Goal: Task Accomplishment & Management: Complete application form

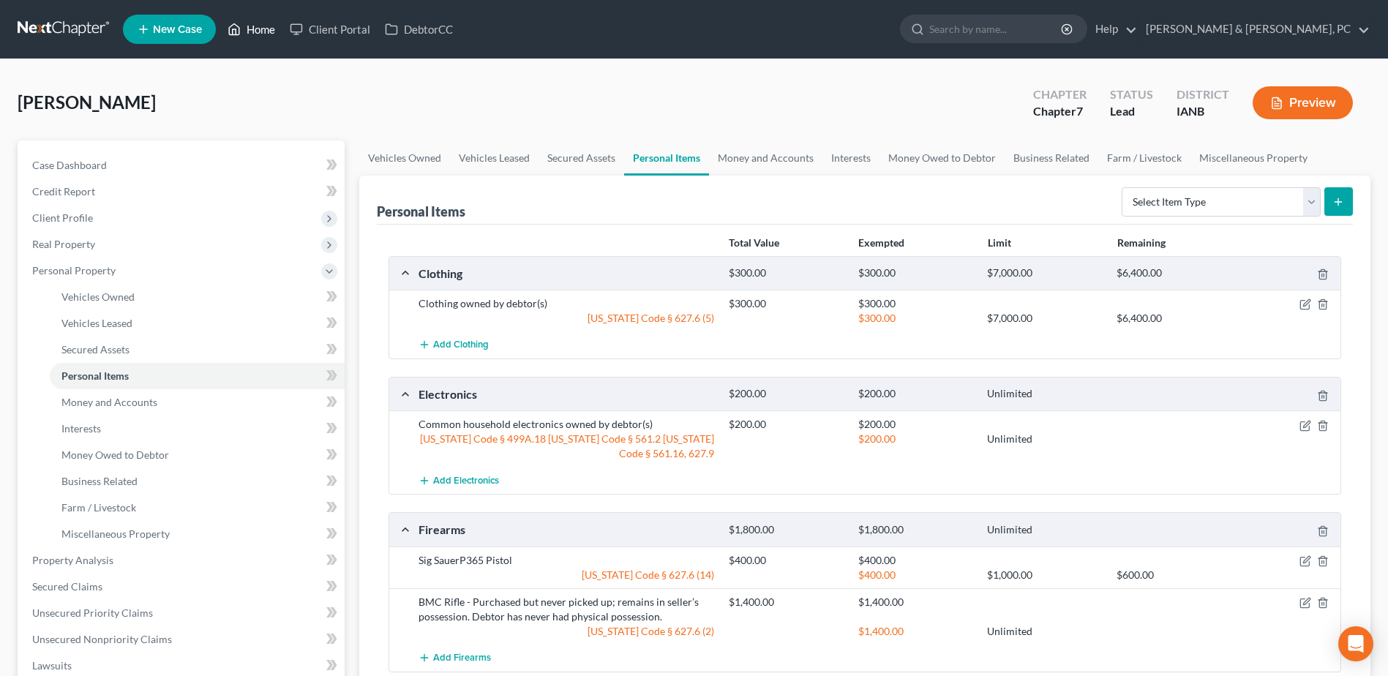
click at [249, 33] on link "Home" at bounding box center [251, 29] width 62 height 26
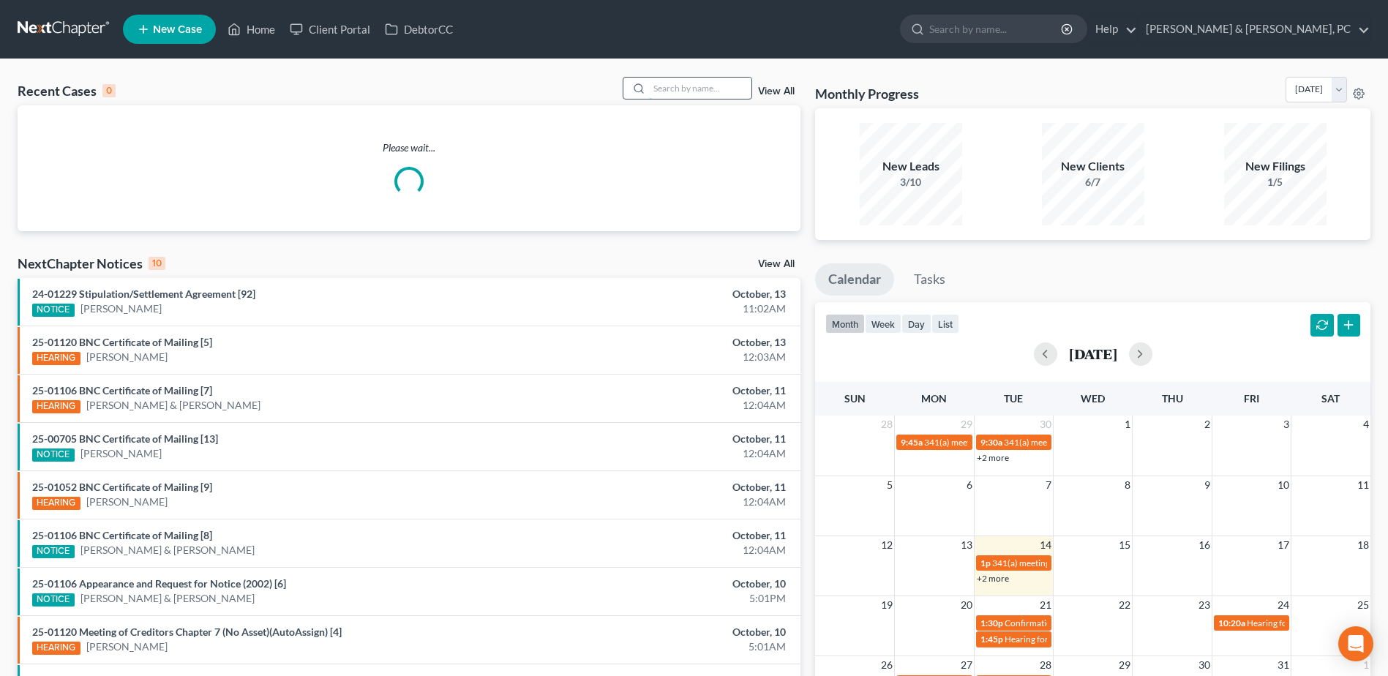
click at [696, 85] on input "search" at bounding box center [700, 88] width 102 height 21
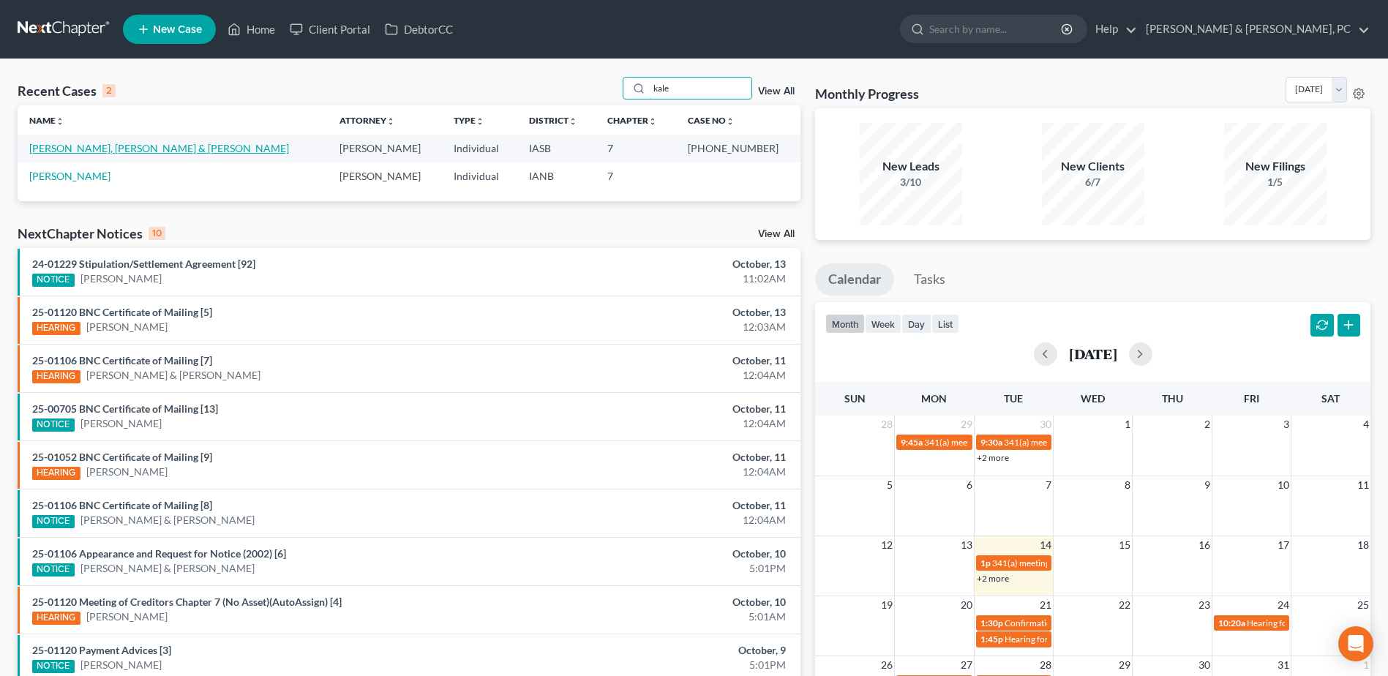
type input "kale"
click at [59, 151] on link "[PERSON_NAME], [PERSON_NAME] & [PERSON_NAME]" at bounding box center [159, 148] width 260 height 12
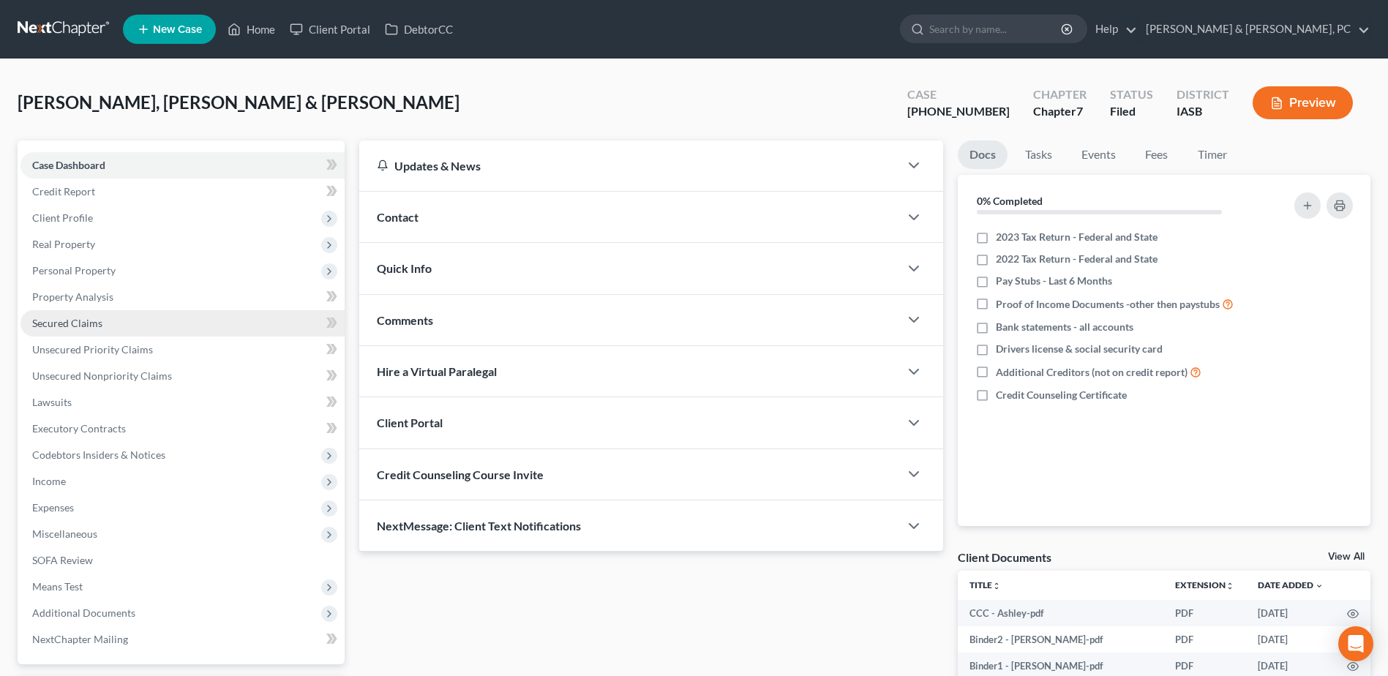
click at [110, 322] on link "Secured Claims" at bounding box center [182, 323] width 324 height 26
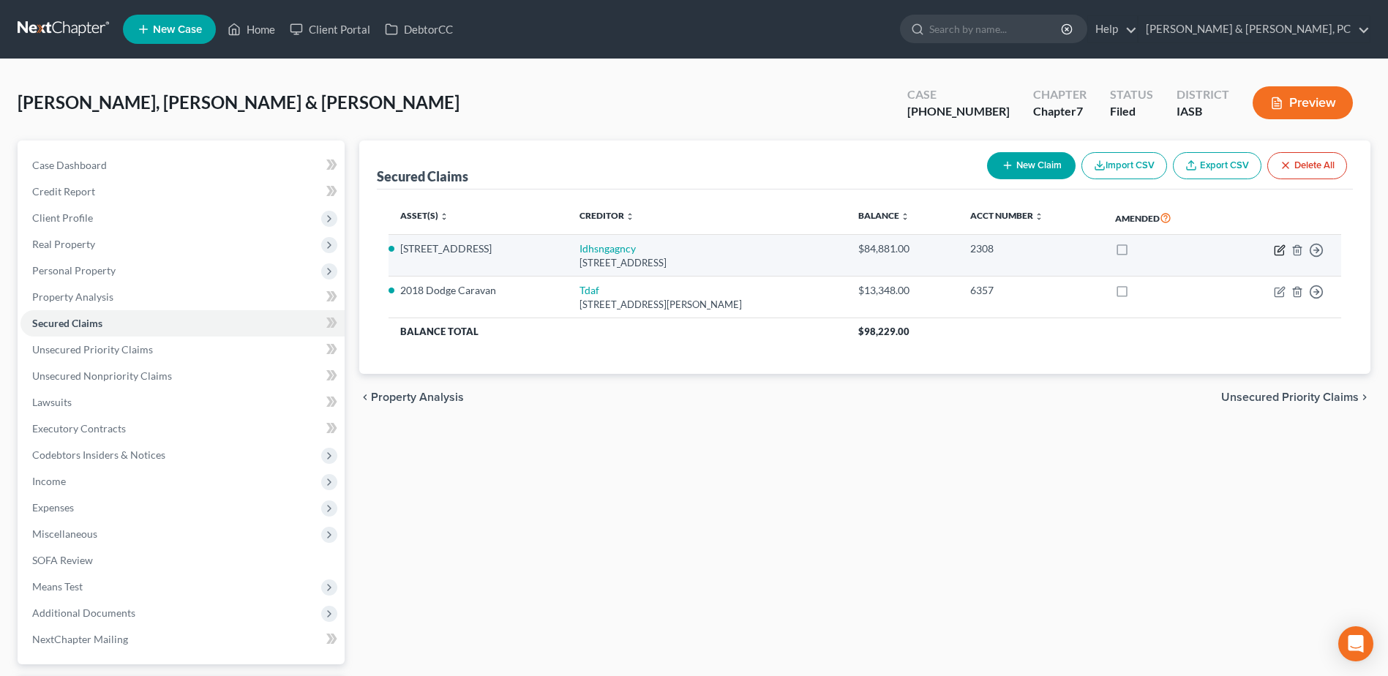
click at [1277, 250] on icon "button" at bounding box center [1279, 250] width 12 height 12
select select "13"
select select "0"
select select "2"
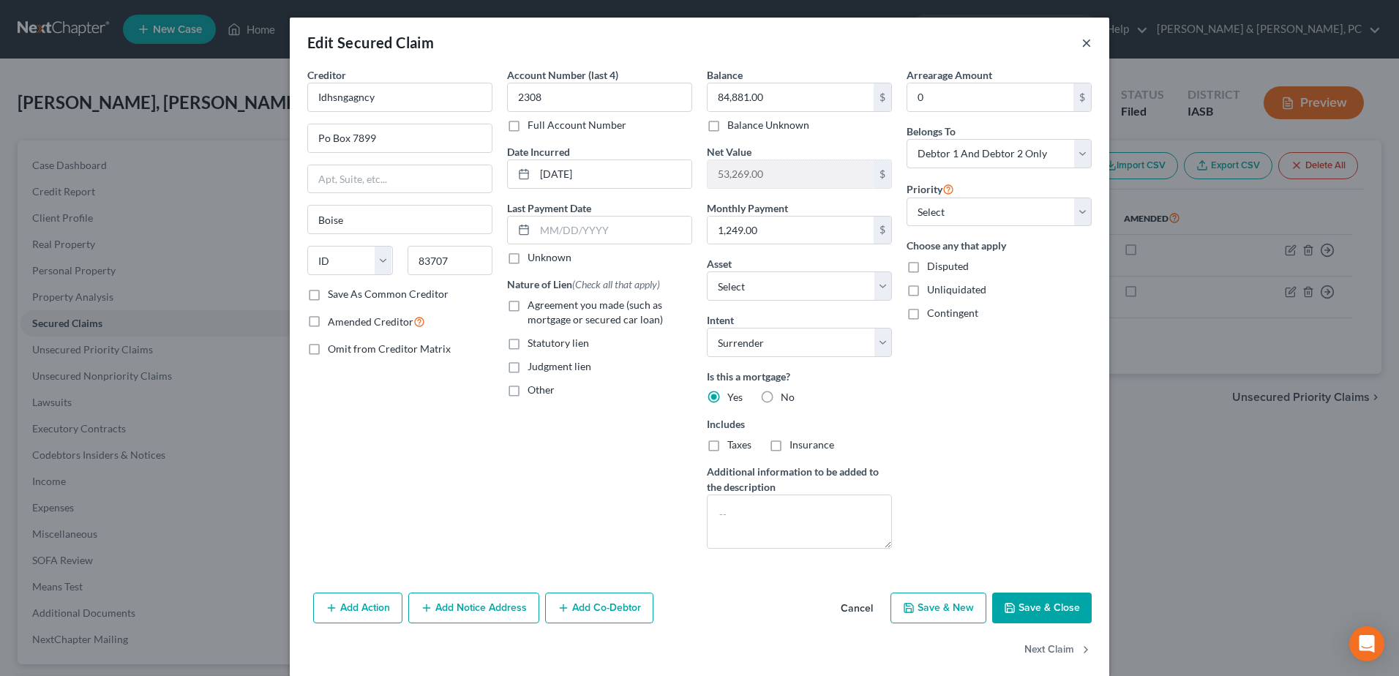
click at [1083, 42] on button "×" at bounding box center [1086, 43] width 10 height 18
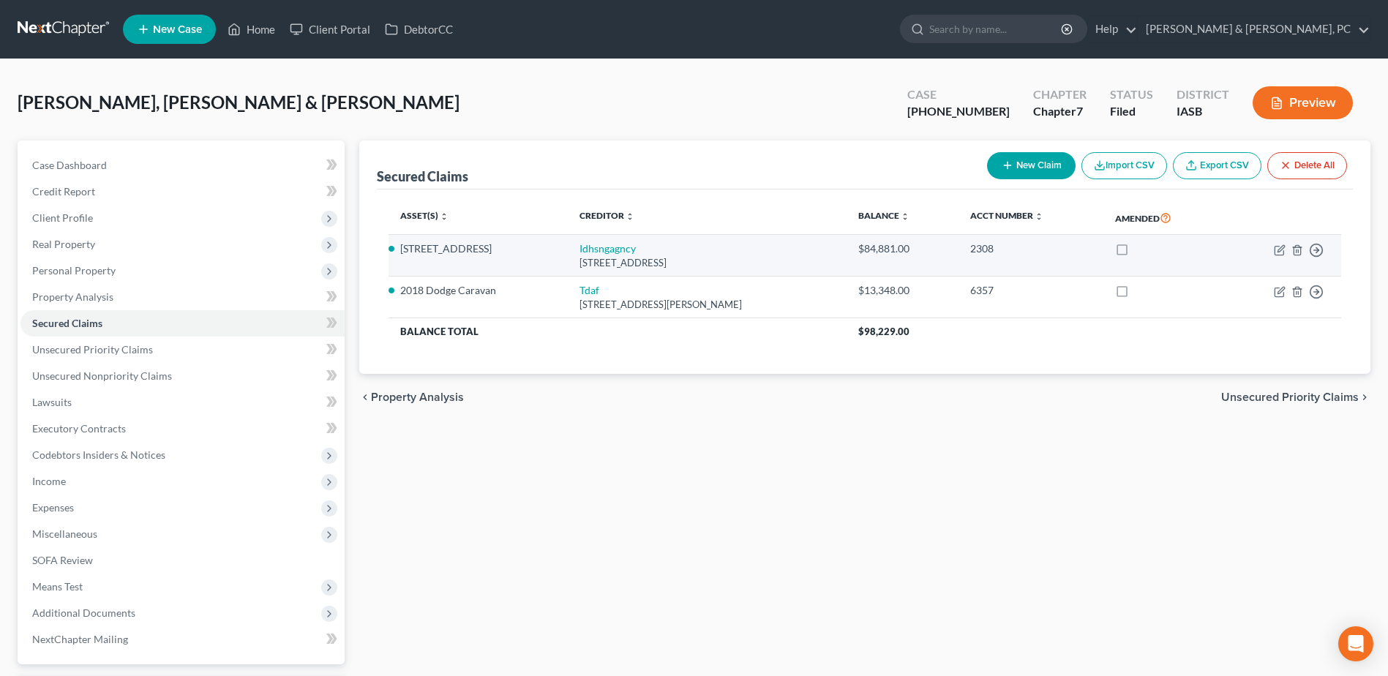
click at [1266, 241] on td "Move to E Move to F Move to G Move to Notice Only" at bounding box center [1281, 256] width 118 height 42
click at [1280, 248] on icon "button" at bounding box center [1280, 248] width 7 height 7
select select "13"
select select "9"
select select "0"
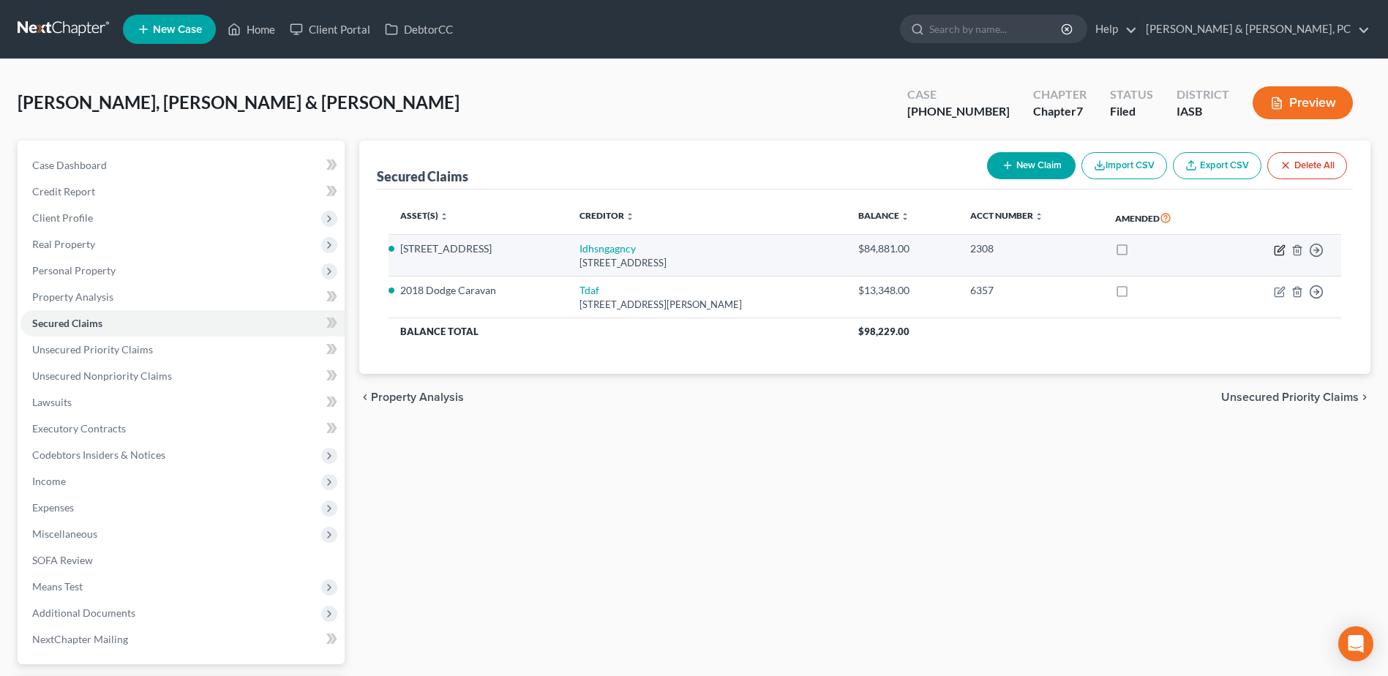
select select "2"
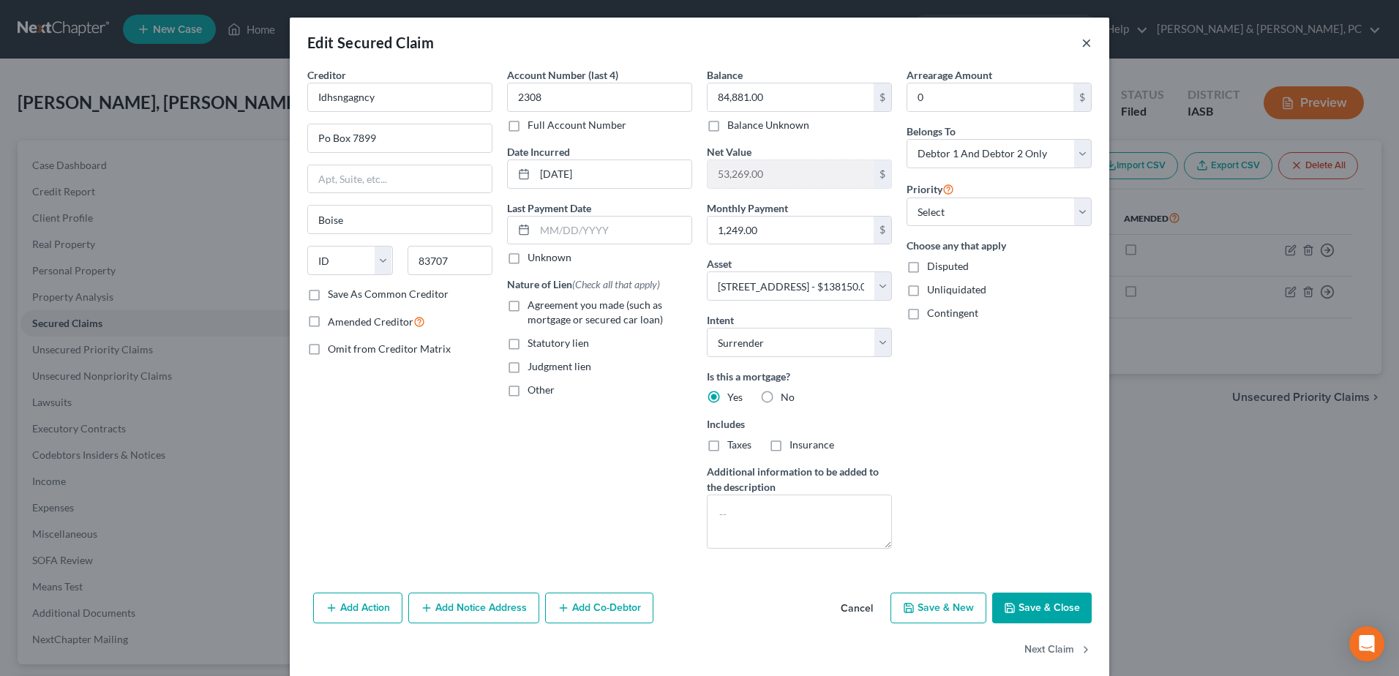
click at [1081, 39] on button "×" at bounding box center [1086, 43] width 10 height 18
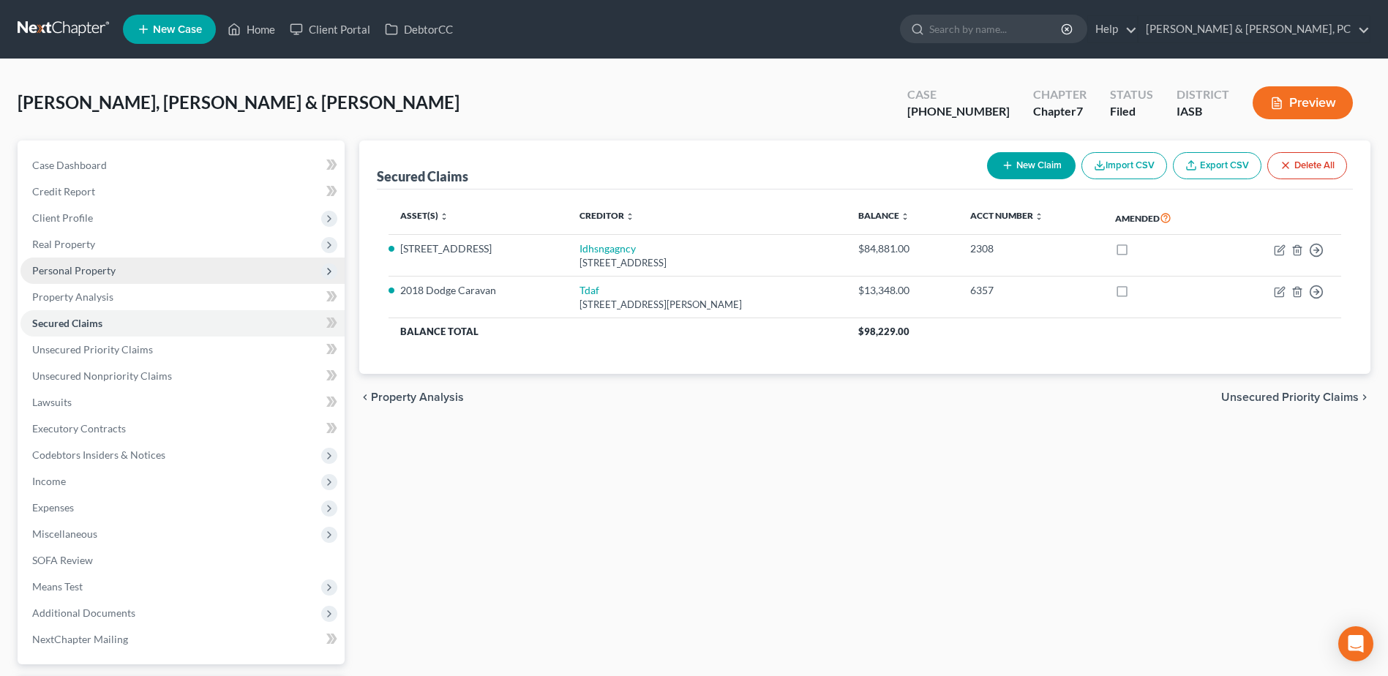
click at [97, 277] on span "Personal Property" at bounding box center [182, 270] width 324 height 26
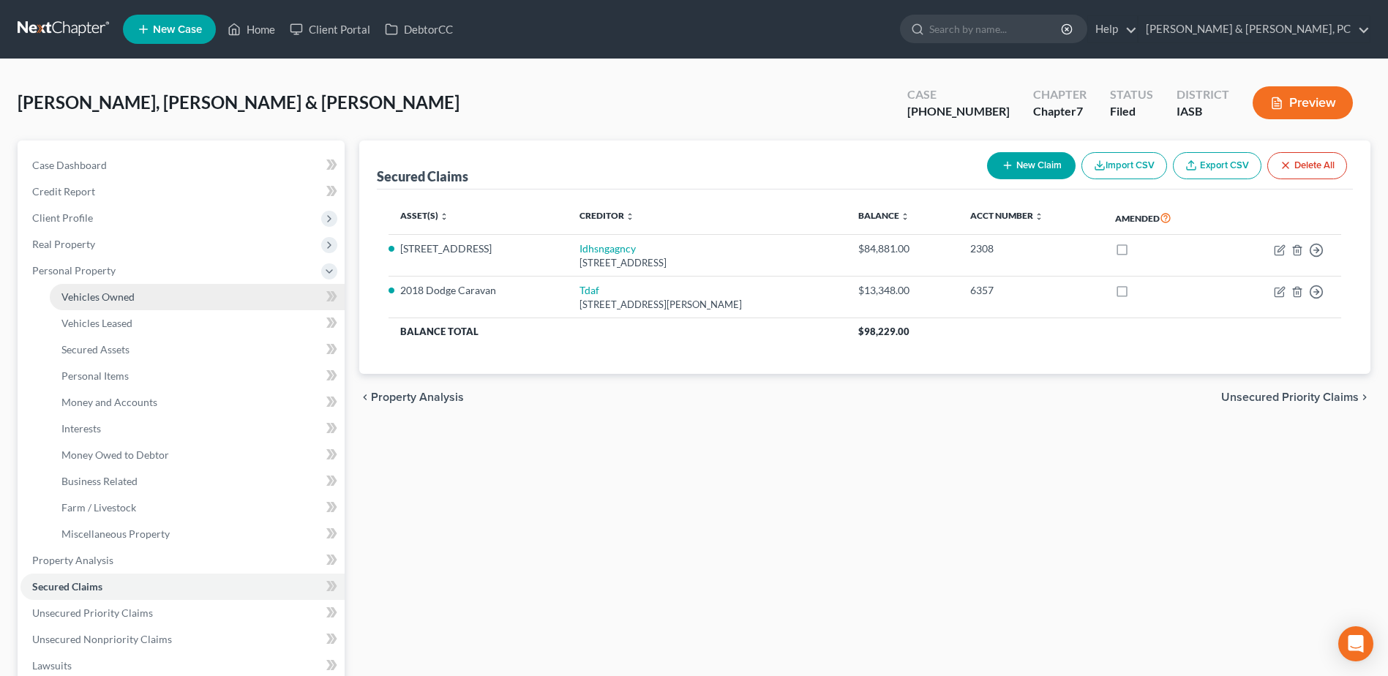
click at [105, 304] on link "Vehicles Owned" at bounding box center [197, 297] width 295 height 26
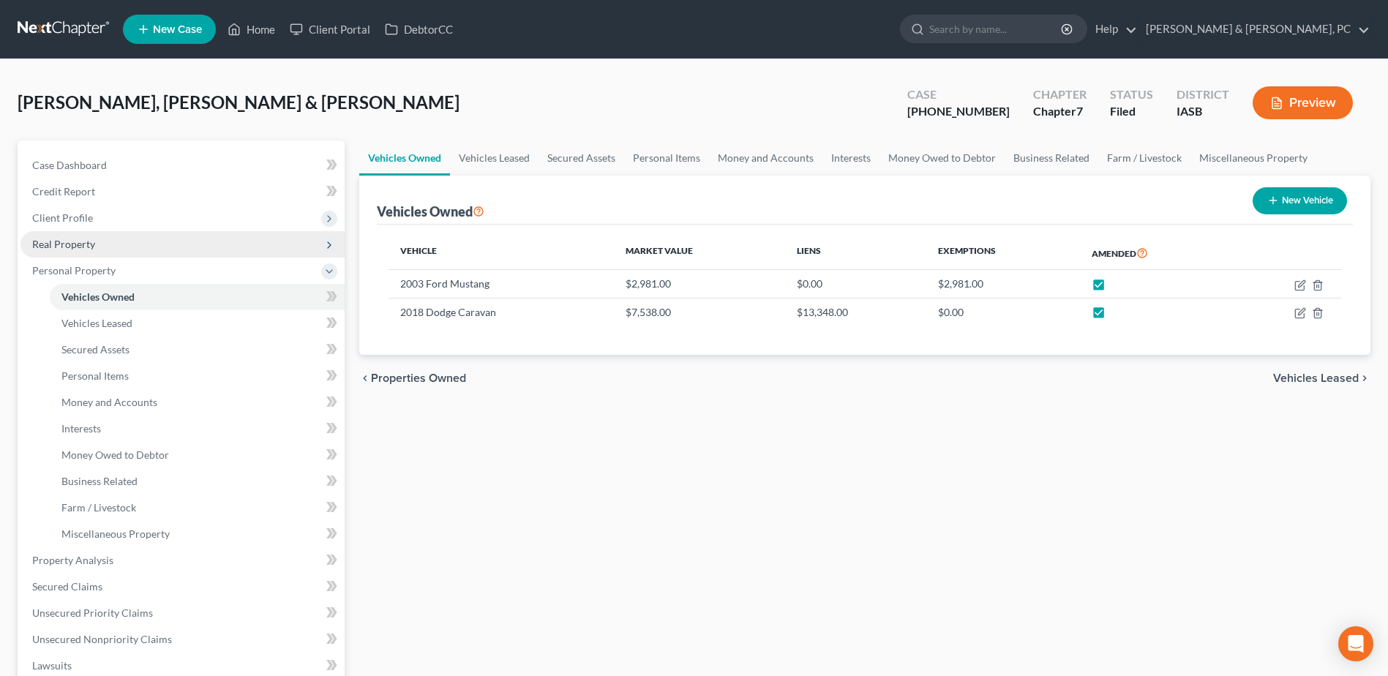
click at [98, 242] on span "Real Property" at bounding box center [182, 244] width 324 height 26
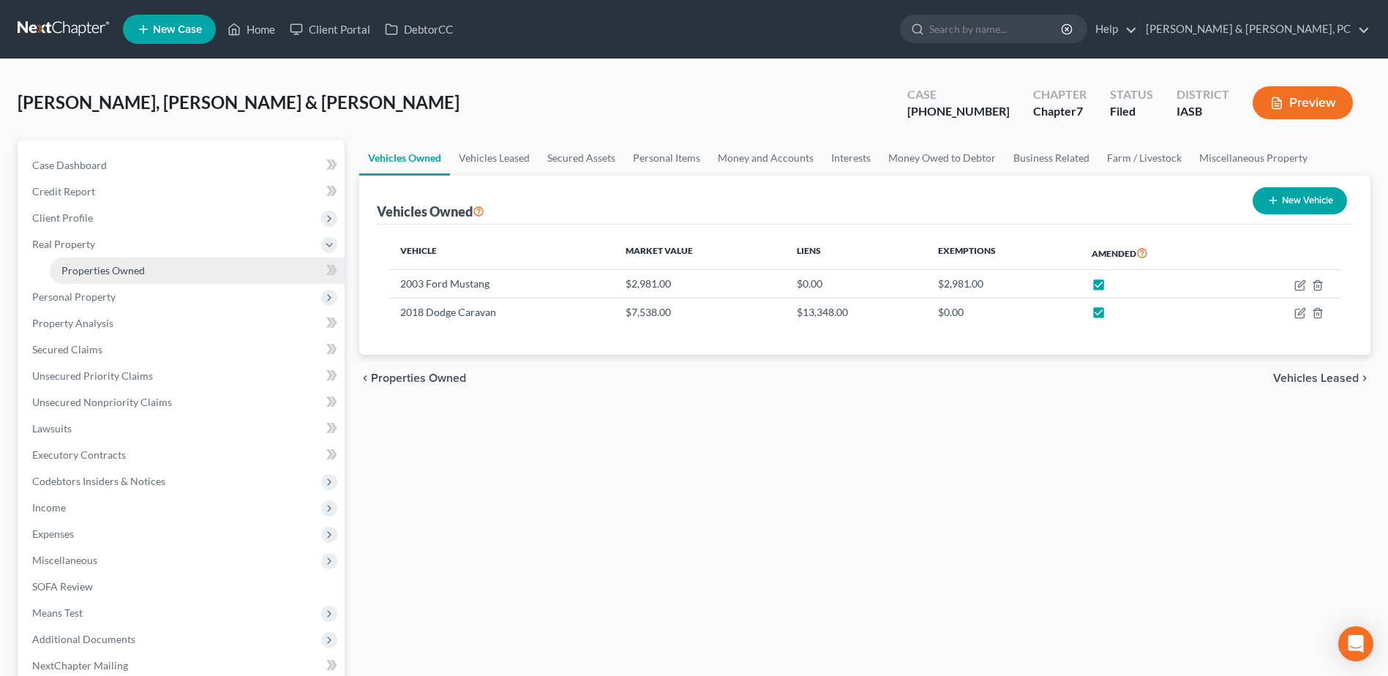
click at [101, 274] on span "Properties Owned" at bounding box center [102, 270] width 83 height 12
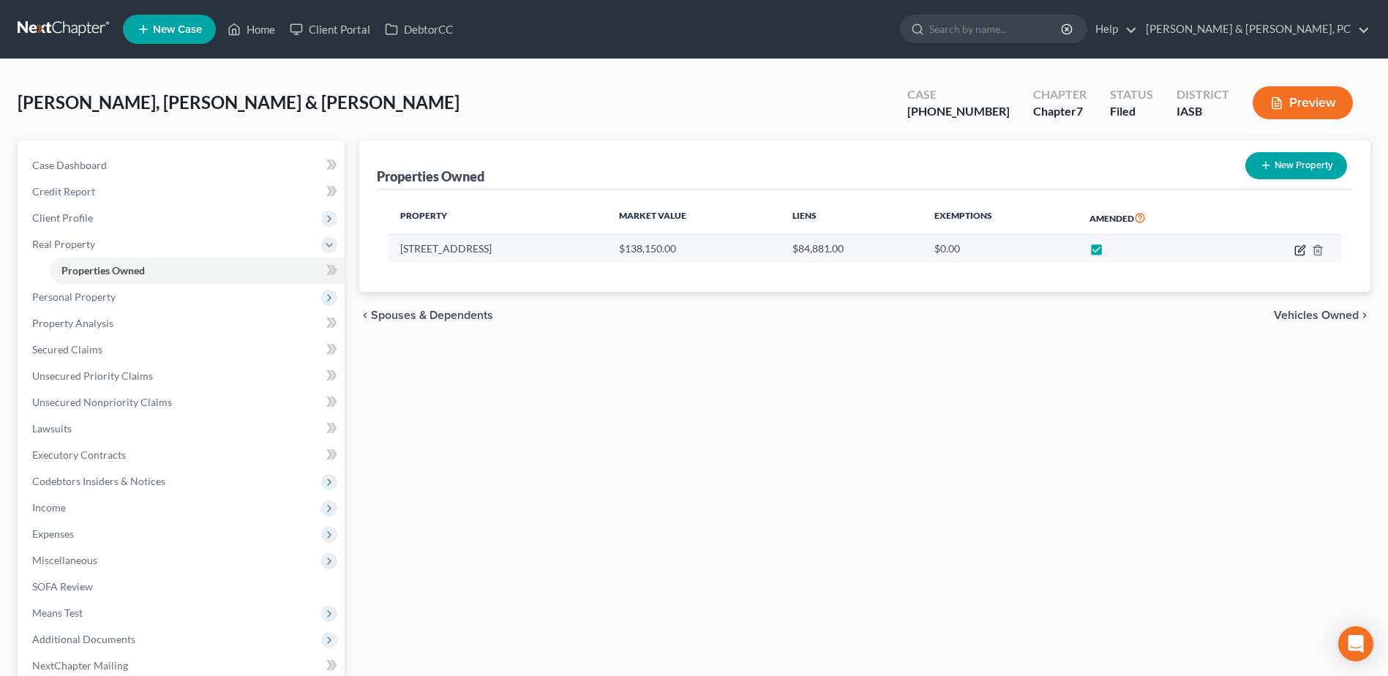
click at [1298, 248] on icon "button" at bounding box center [1300, 250] width 12 height 12
select select "16"
select select "2"
select select "0"
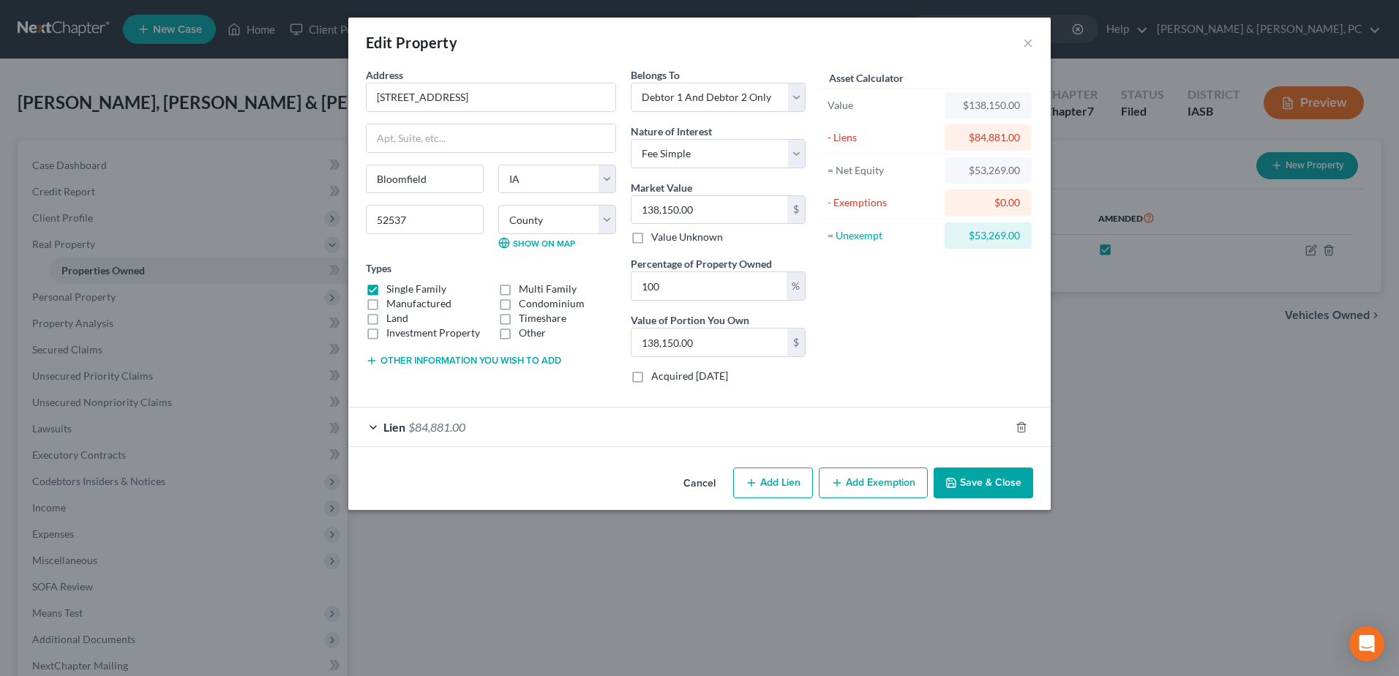
click at [709, 475] on button "Cancel" at bounding box center [699, 483] width 56 height 29
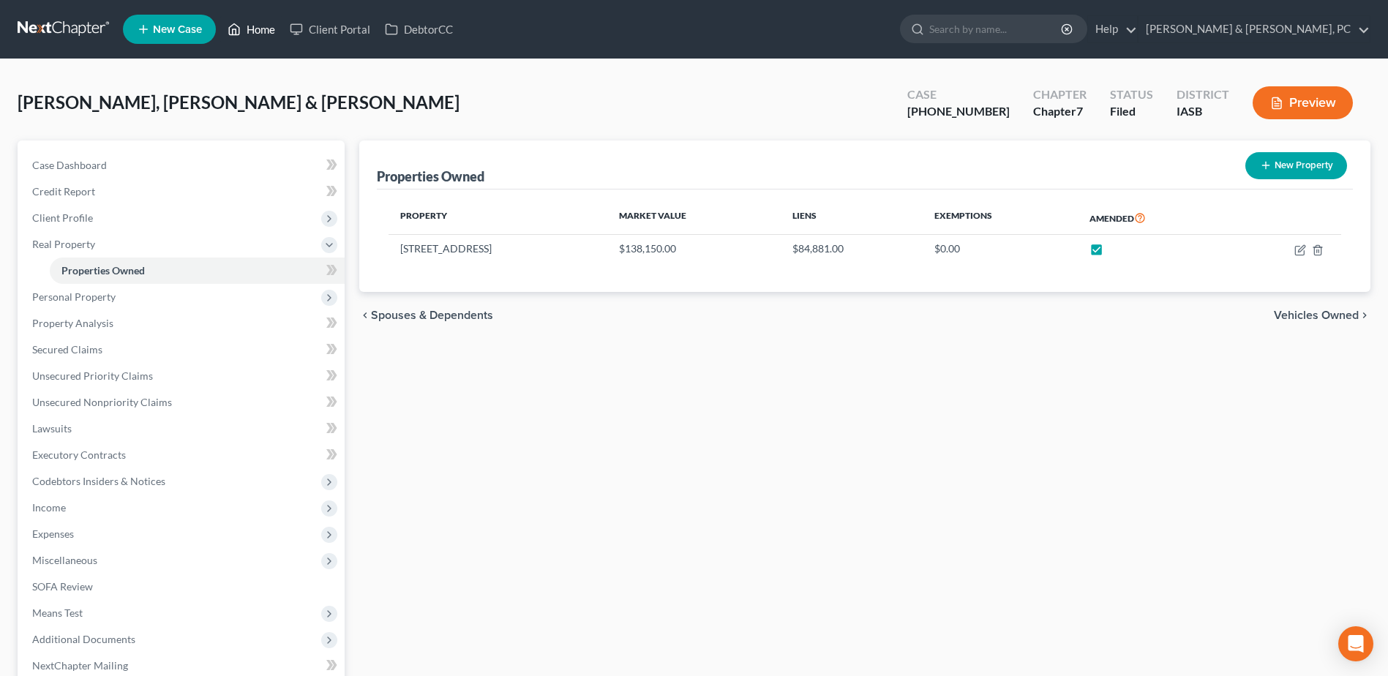
click at [271, 20] on link "Home" at bounding box center [251, 29] width 62 height 26
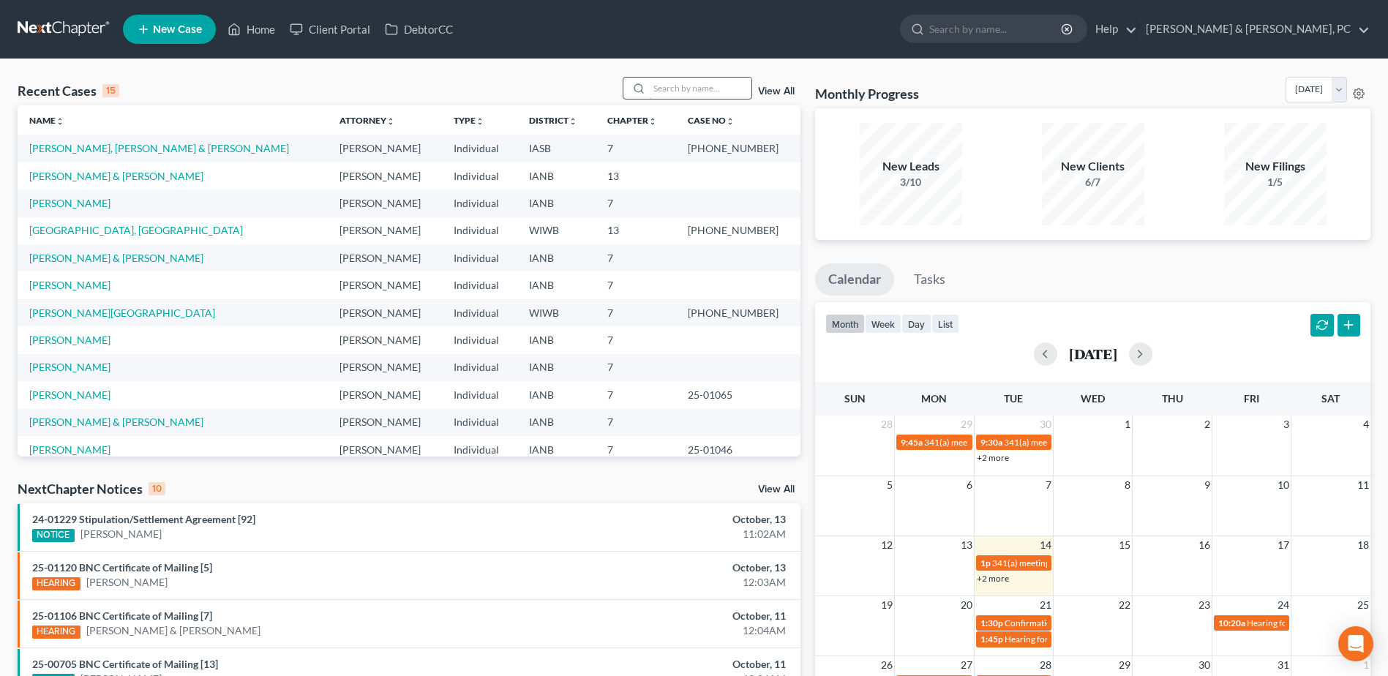
click at [680, 89] on input "search" at bounding box center [700, 88] width 102 height 21
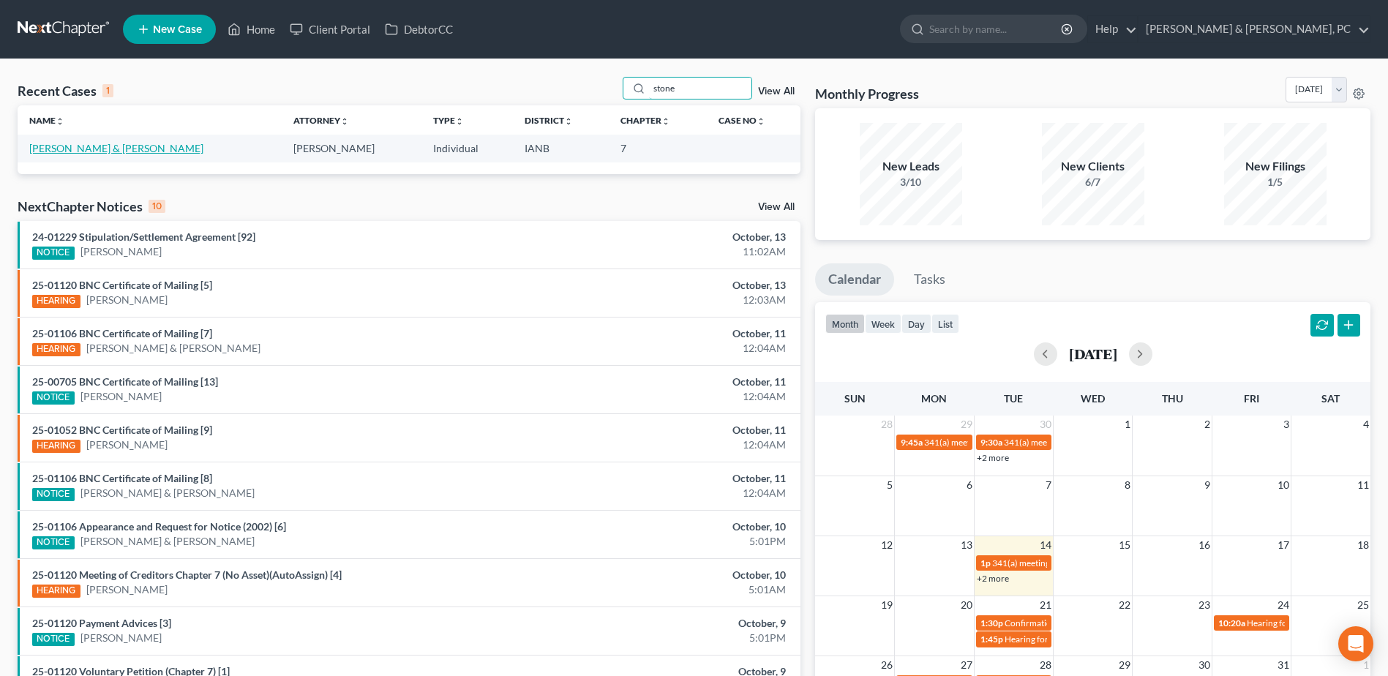
type input "stone"
click at [92, 151] on link "[PERSON_NAME] & [PERSON_NAME]" at bounding box center [116, 148] width 174 height 12
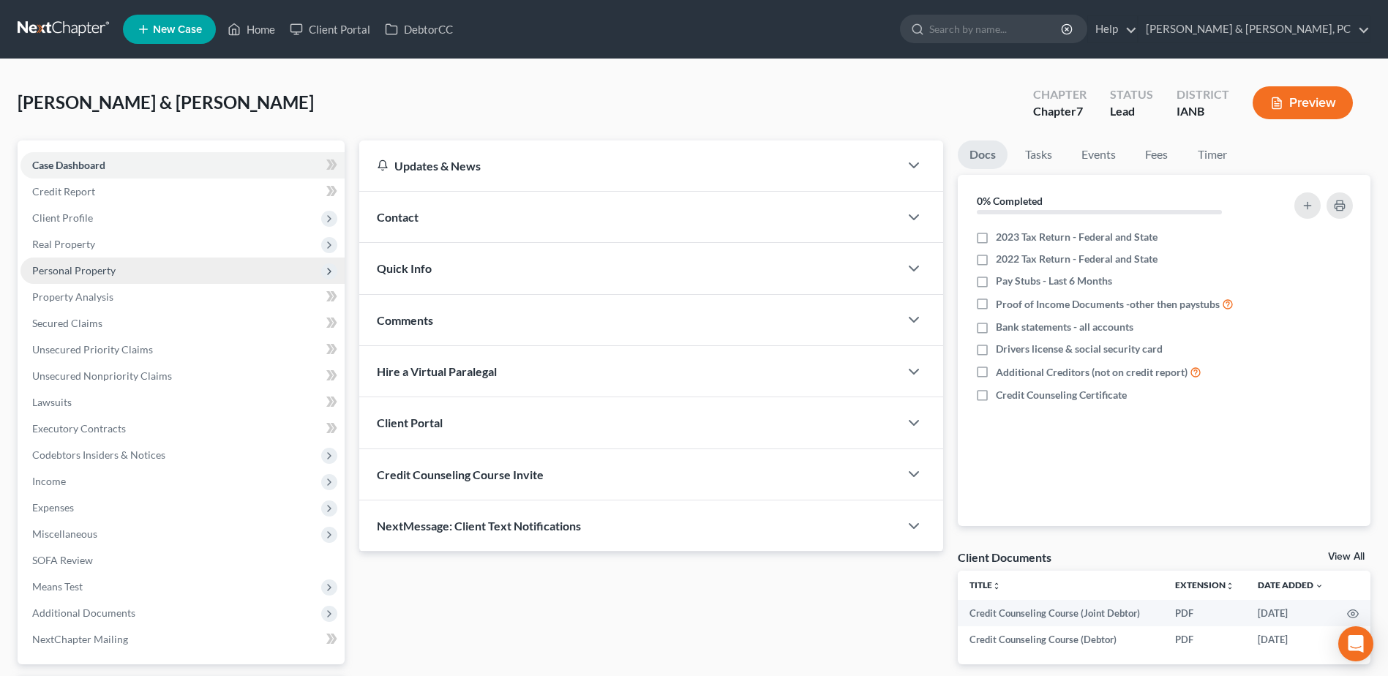
click at [120, 271] on span "Personal Property" at bounding box center [182, 270] width 324 height 26
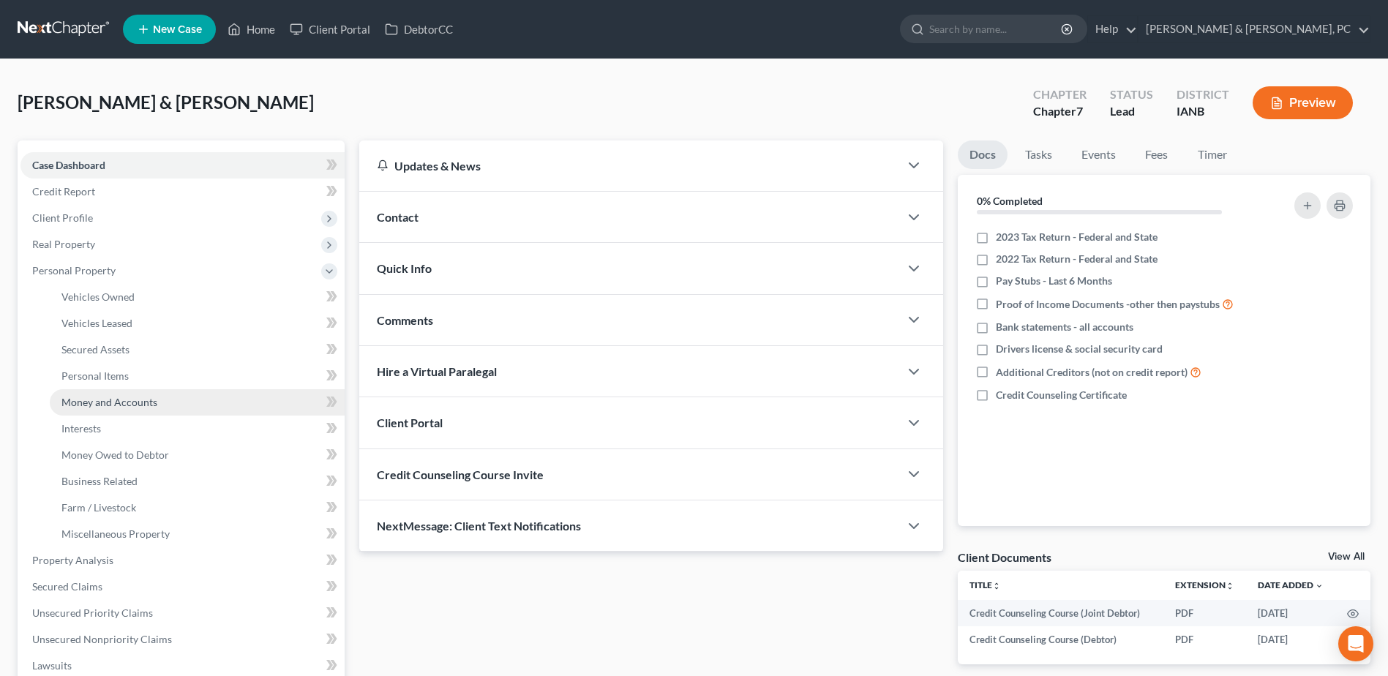
click at [139, 392] on link "Money and Accounts" at bounding box center [197, 402] width 295 height 26
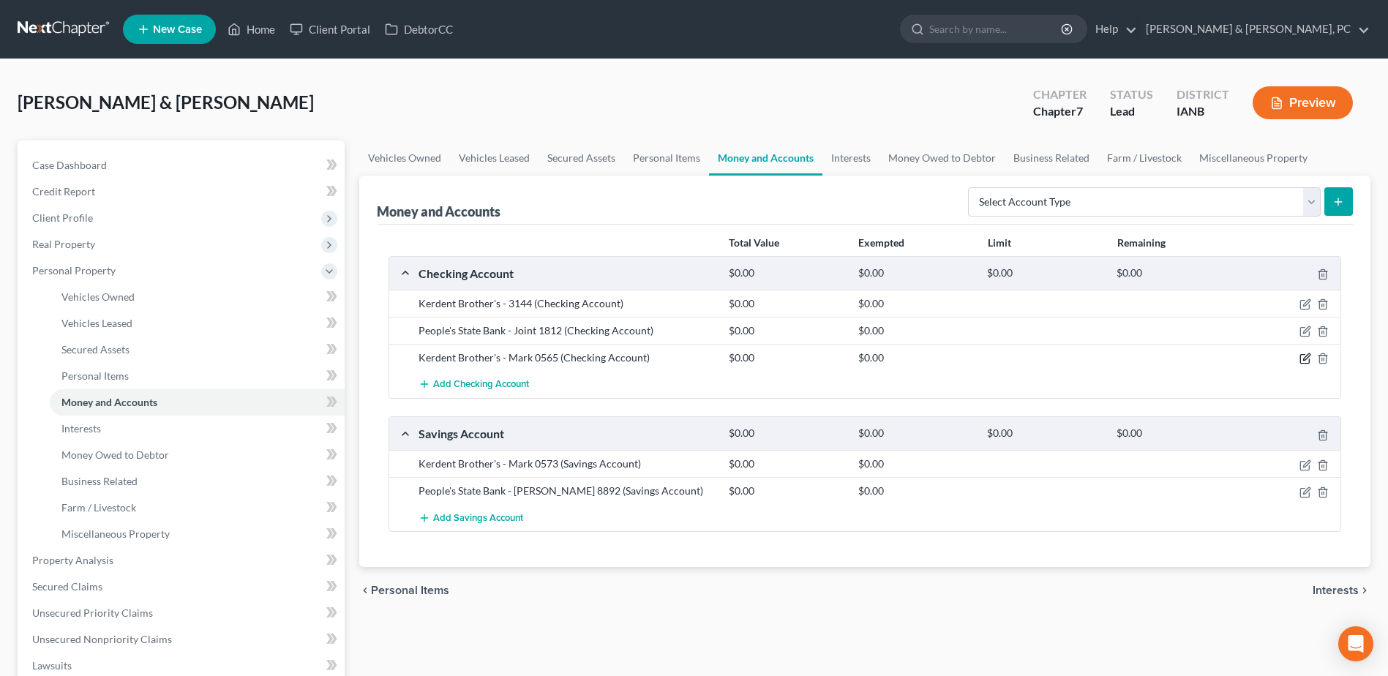
click at [1306, 361] on icon "button" at bounding box center [1305, 359] width 12 height 12
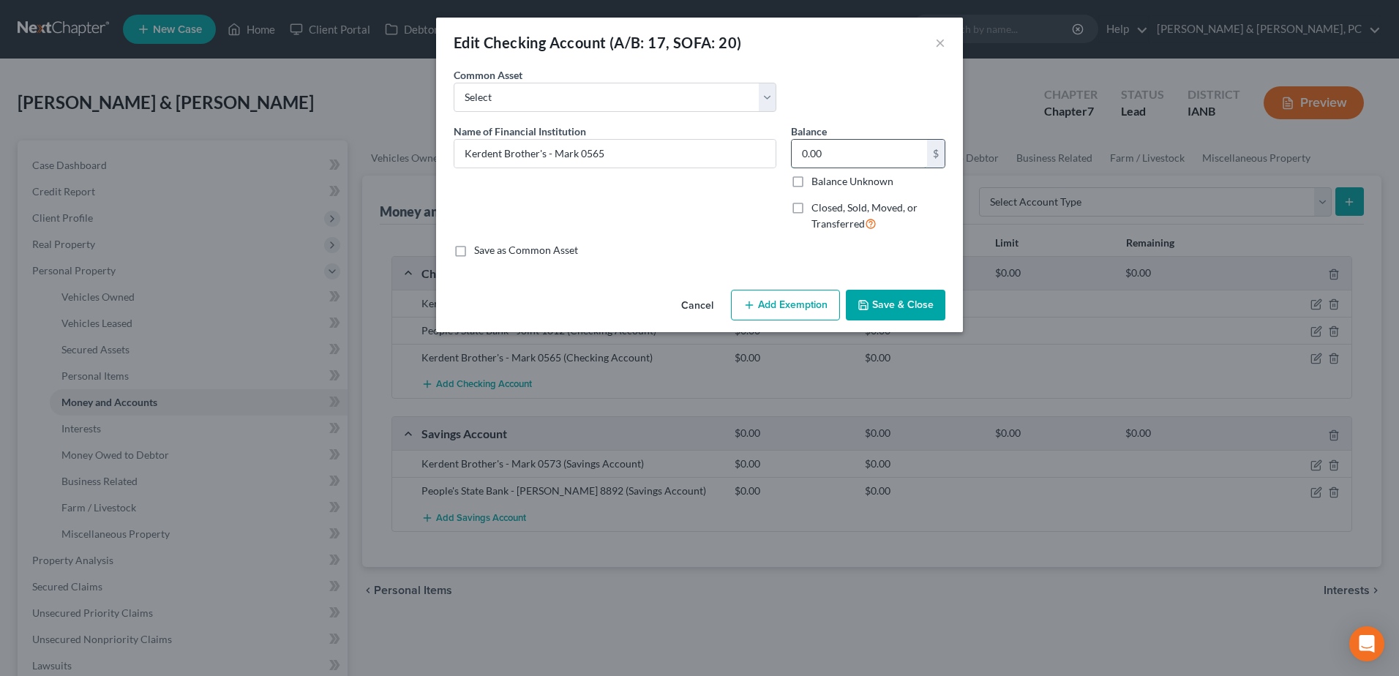
click at [842, 154] on input "0.00" at bounding box center [858, 154] width 135 height 28
type input "54.86"
click at [789, 304] on button "Add Exemption" at bounding box center [785, 305] width 109 height 31
select select "2"
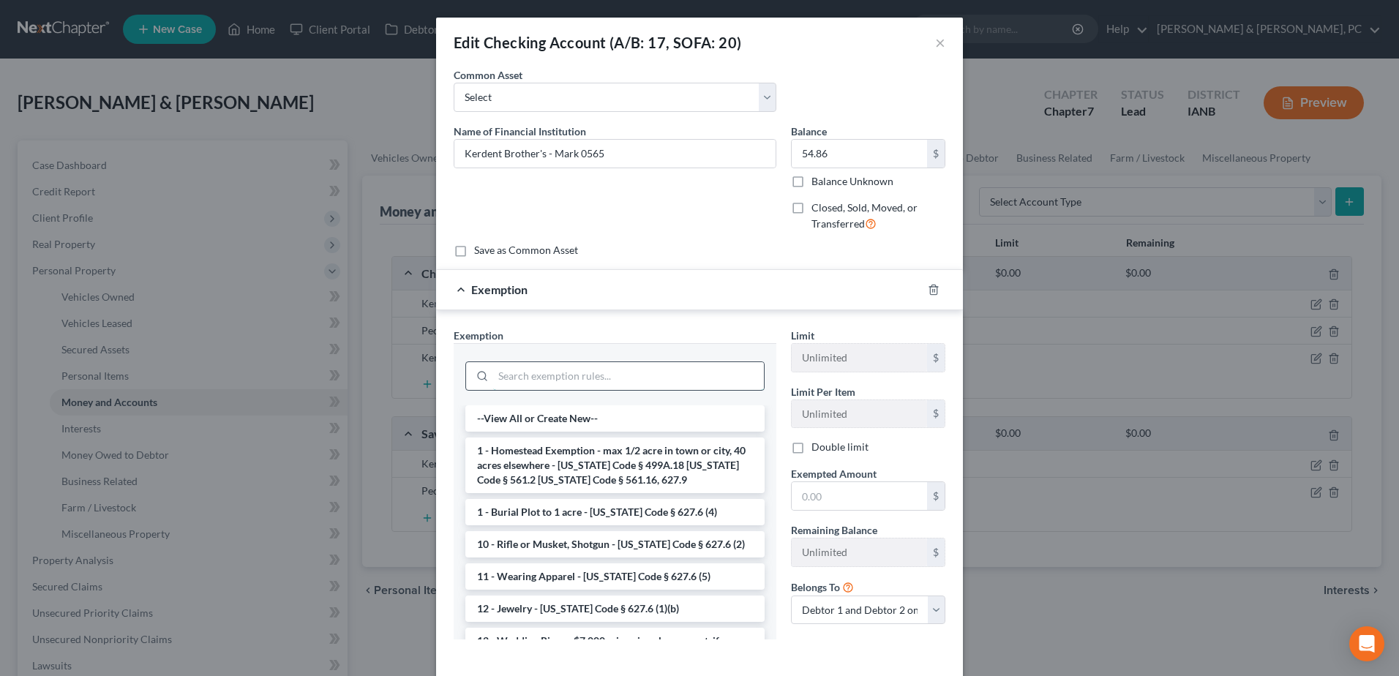
click at [692, 369] on input "search" at bounding box center [628, 376] width 271 height 28
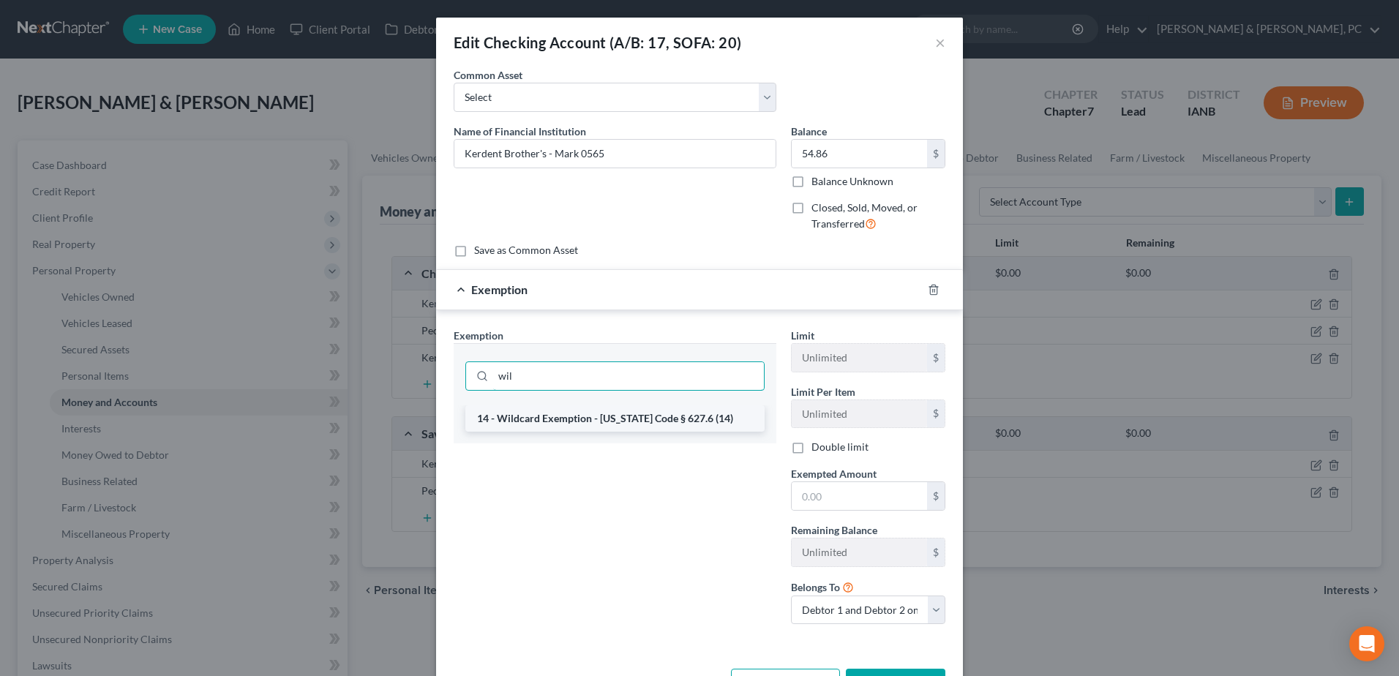
type input "wil"
click at [675, 420] on li "14 - Wildcard Exemption - [US_STATE] Code § 627.6 (14)" at bounding box center [614, 418] width 299 height 26
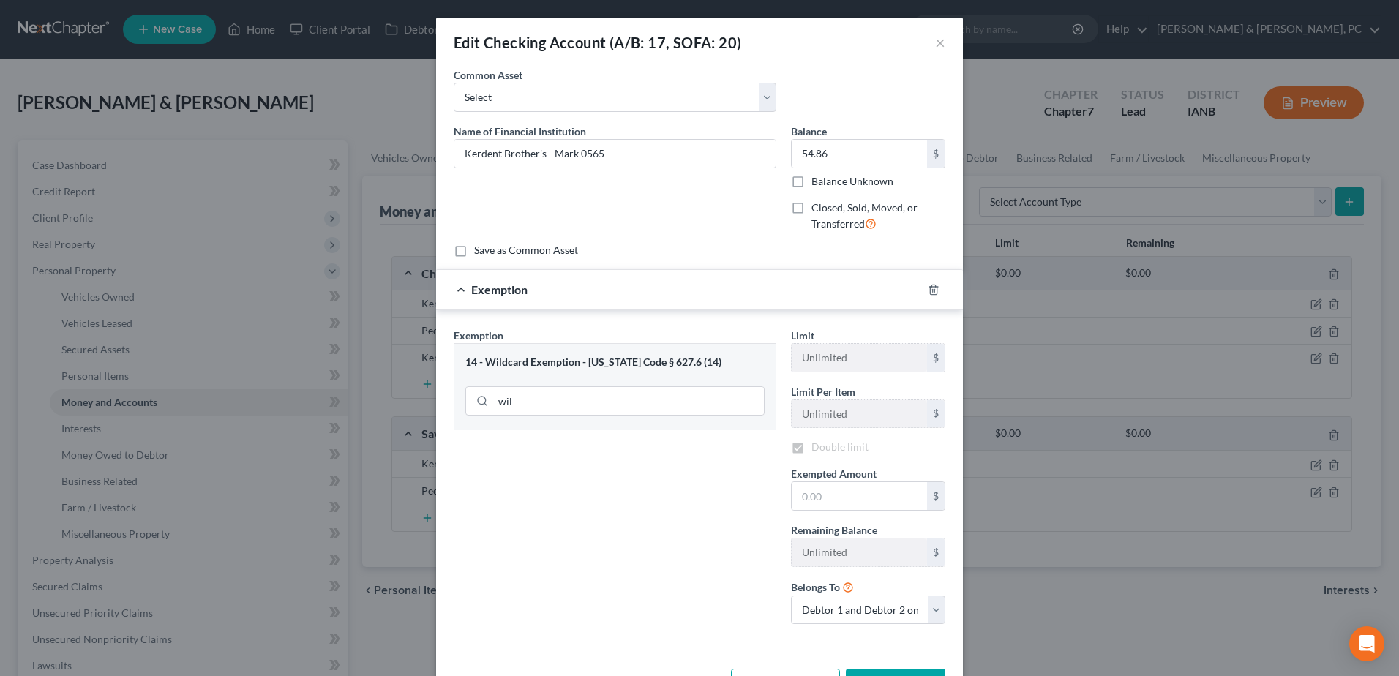
checkbox input "true"
click at [851, 514] on div "Limit $2,000.00 $ Limit Per Item Unlimited $ Double limit Exempted Amount * $ R…" at bounding box center [867, 483] width 169 height 311
click at [865, 494] on input "text" at bounding box center [858, 498] width 135 height 28
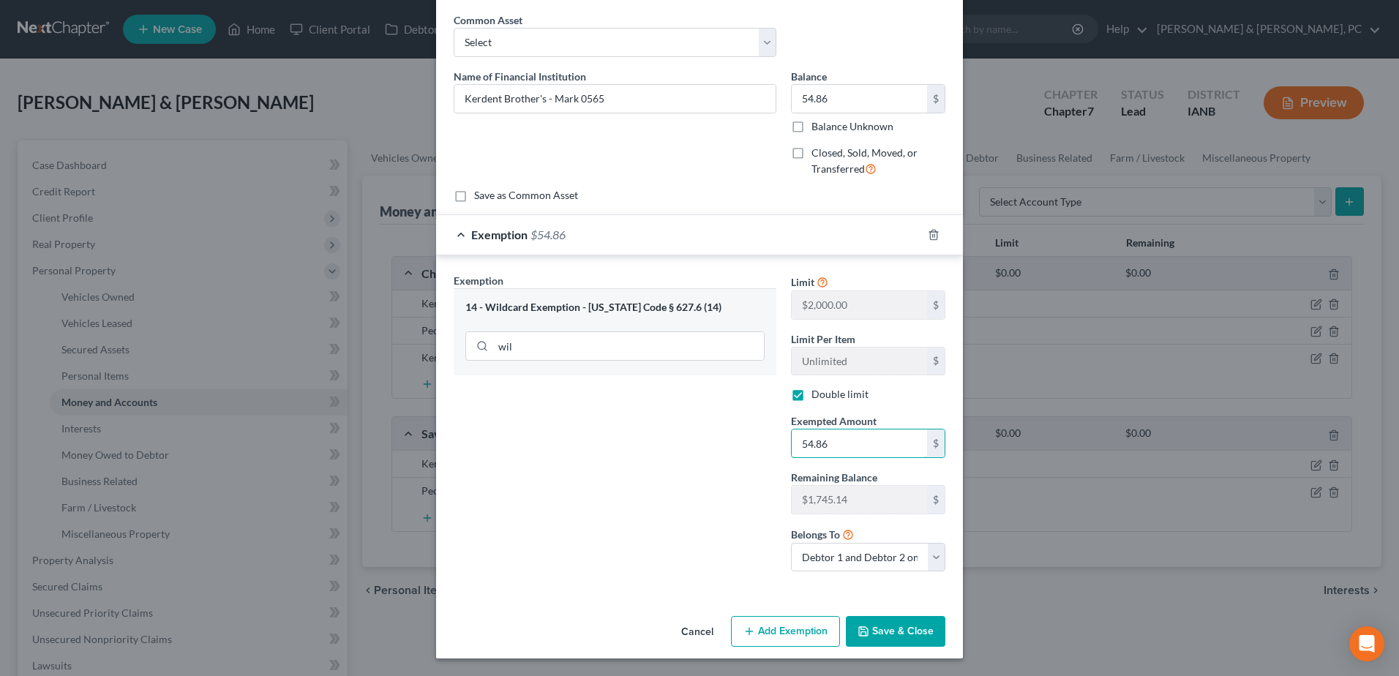
type input "54.86"
click at [913, 631] on button "Save & Close" at bounding box center [895, 631] width 99 height 31
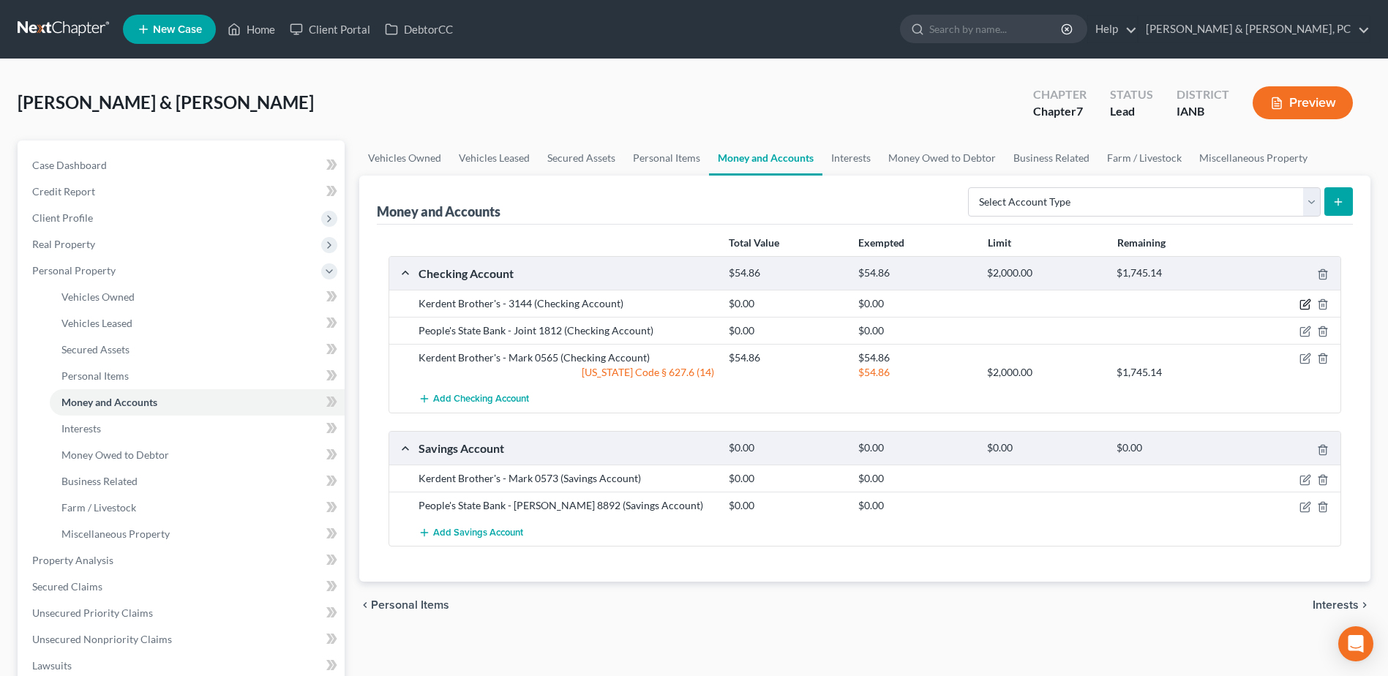
click at [1299, 302] on icon "button" at bounding box center [1305, 304] width 12 height 12
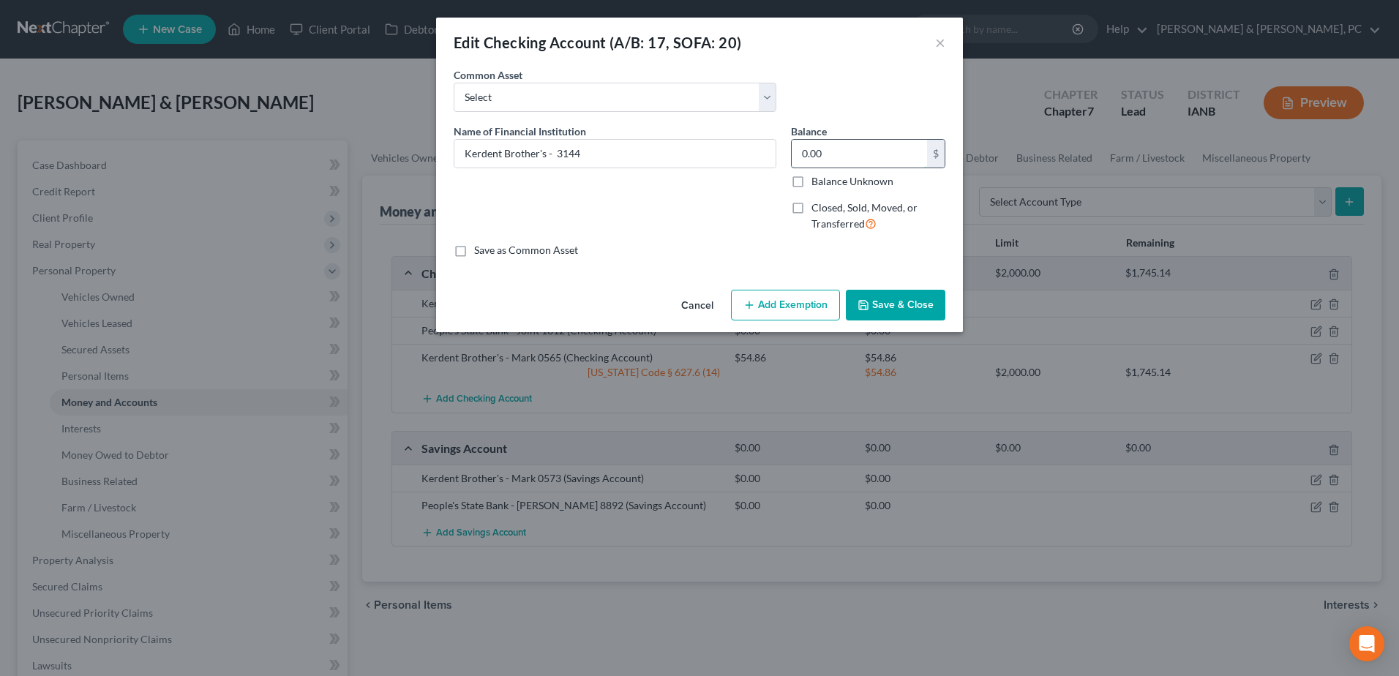
click at [906, 146] on input "0.00" at bounding box center [858, 154] width 135 height 28
type input "1,333.78"
click at [816, 290] on button "Add Exemption" at bounding box center [785, 305] width 109 height 31
select select "2"
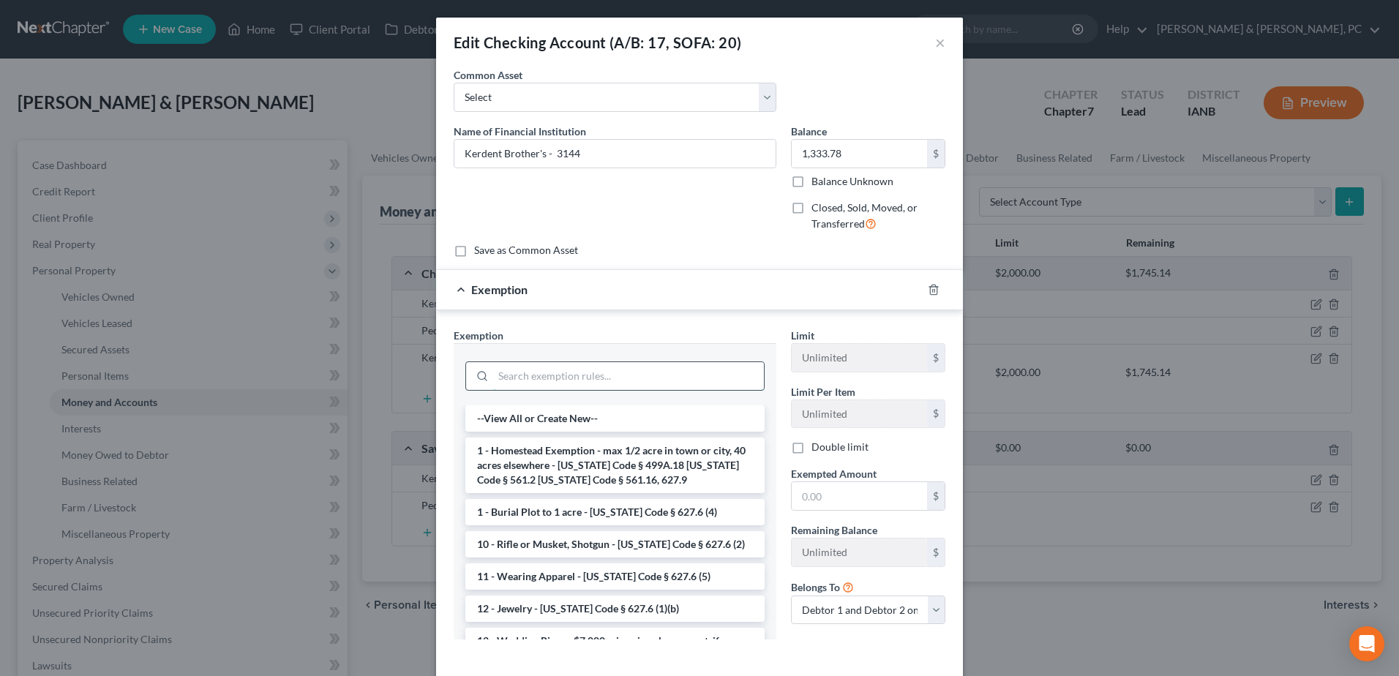
click at [680, 369] on input "search" at bounding box center [628, 376] width 271 height 28
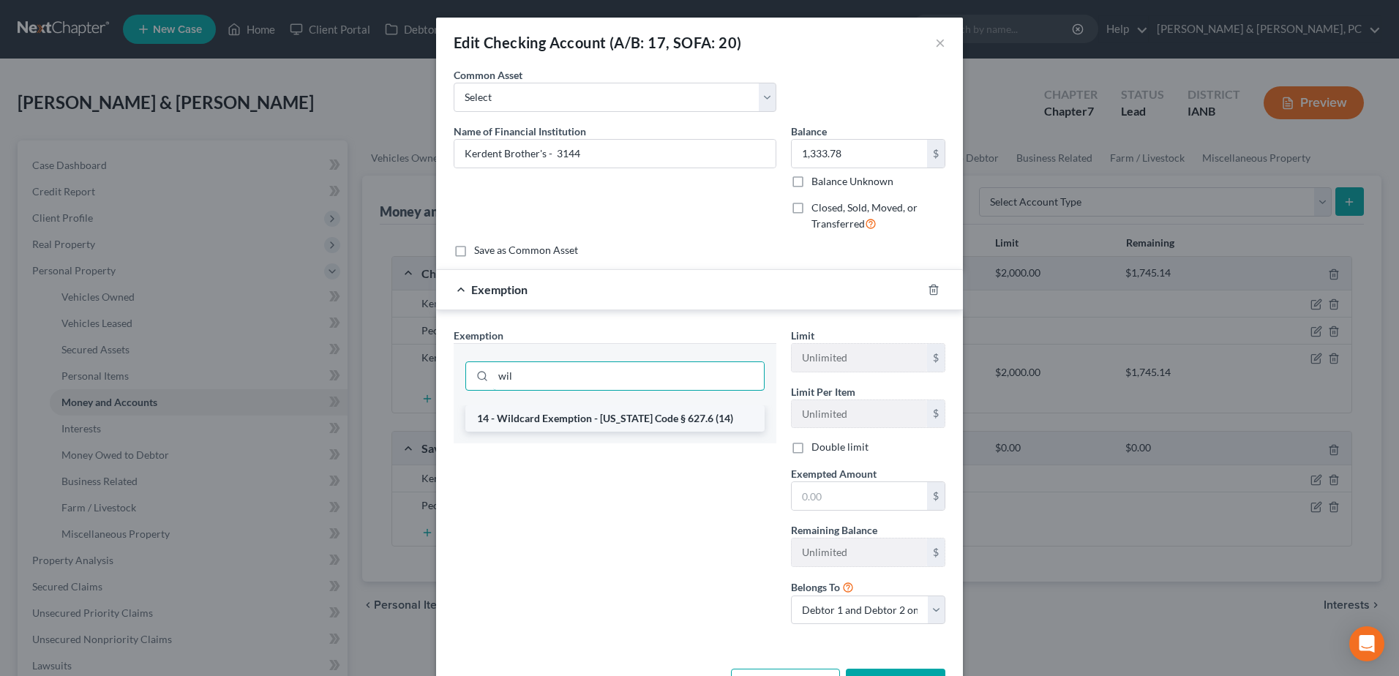
type input "wil"
click at [668, 424] on li "14 - Wildcard Exemption - [US_STATE] Code § 627.6 (14)" at bounding box center [614, 418] width 299 height 26
checkbox input "true"
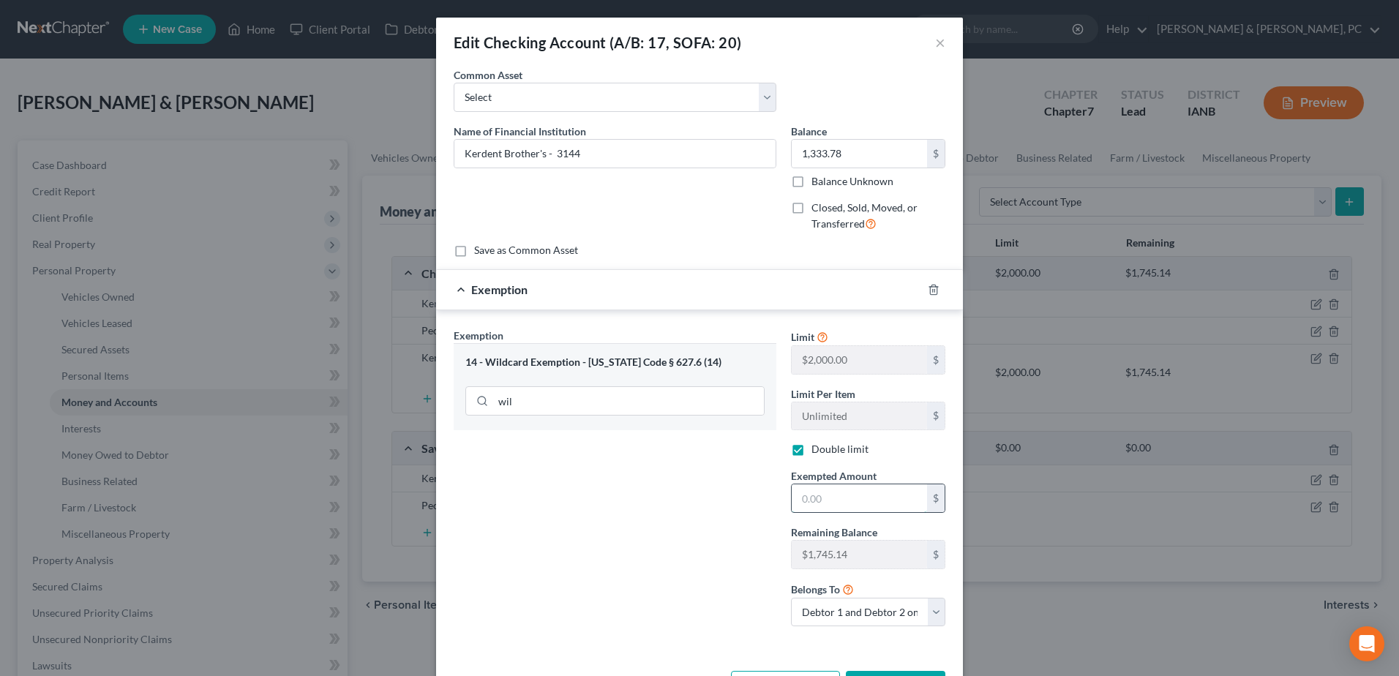
click at [836, 496] on input "text" at bounding box center [858, 498] width 135 height 28
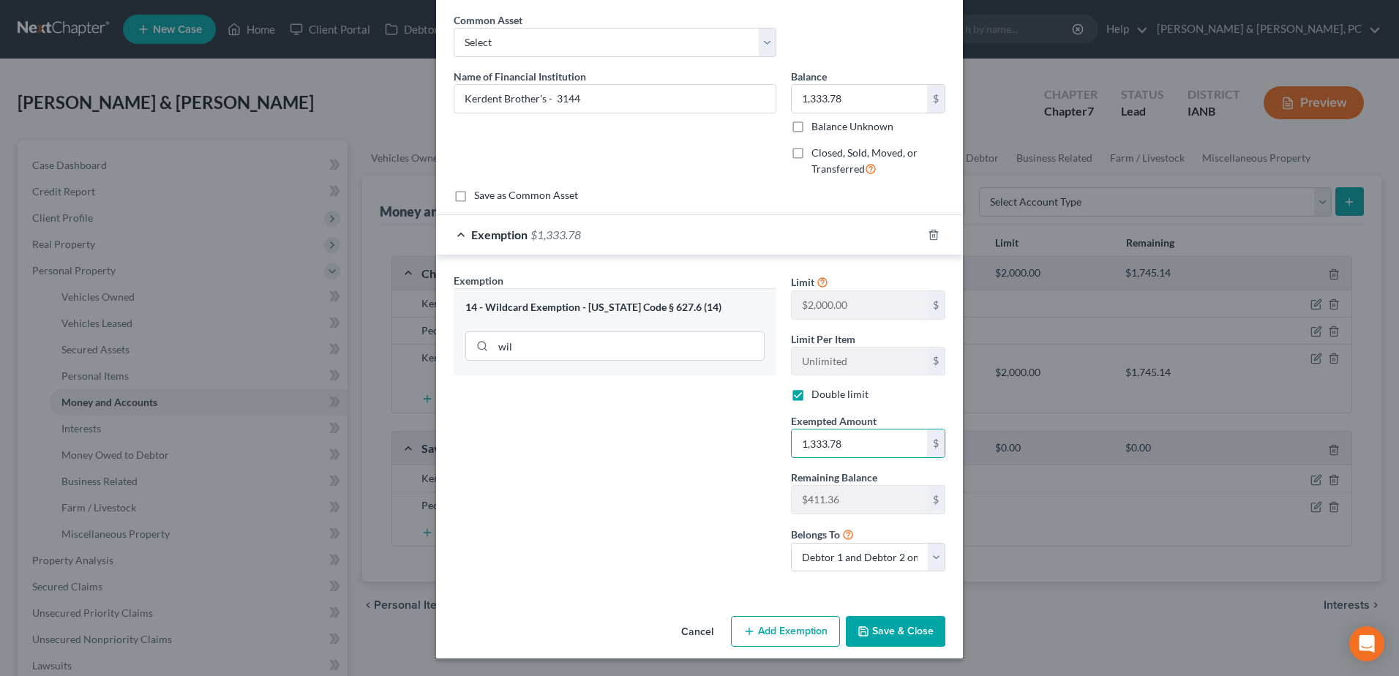
type input "1,333.78"
click at [884, 620] on button "Save & Close" at bounding box center [895, 631] width 99 height 31
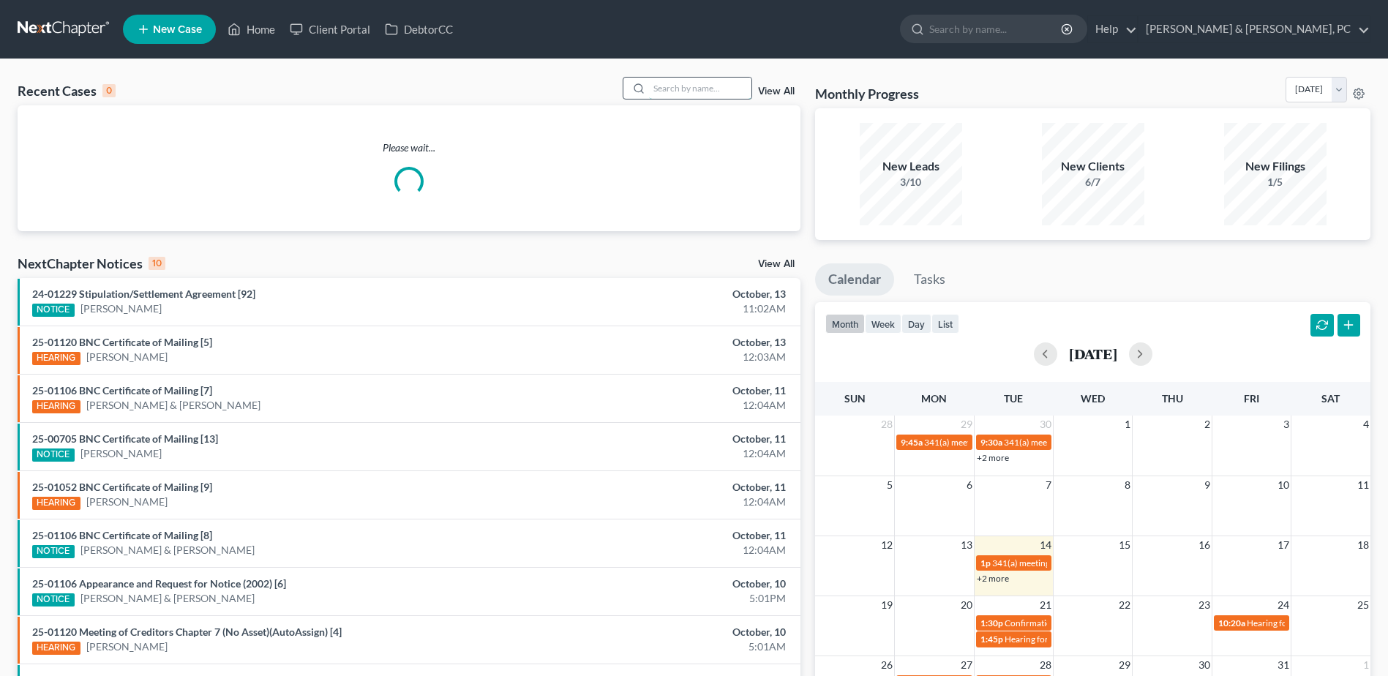
click at [681, 89] on input "search" at bounding box center [700, 88] width 102 height 21
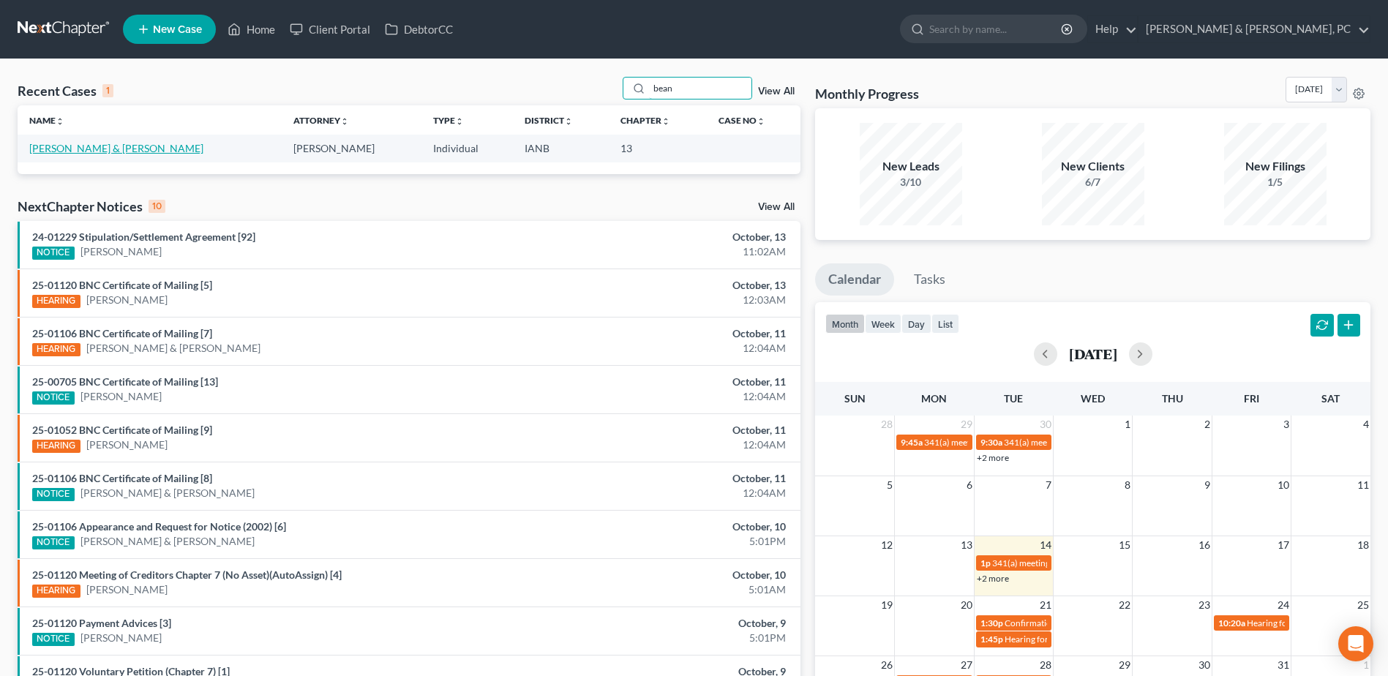
type input "bean"
click at [50, 148] on link "Bean, Sean & Kali" at bounding box center [116, 148] width 174 height 12
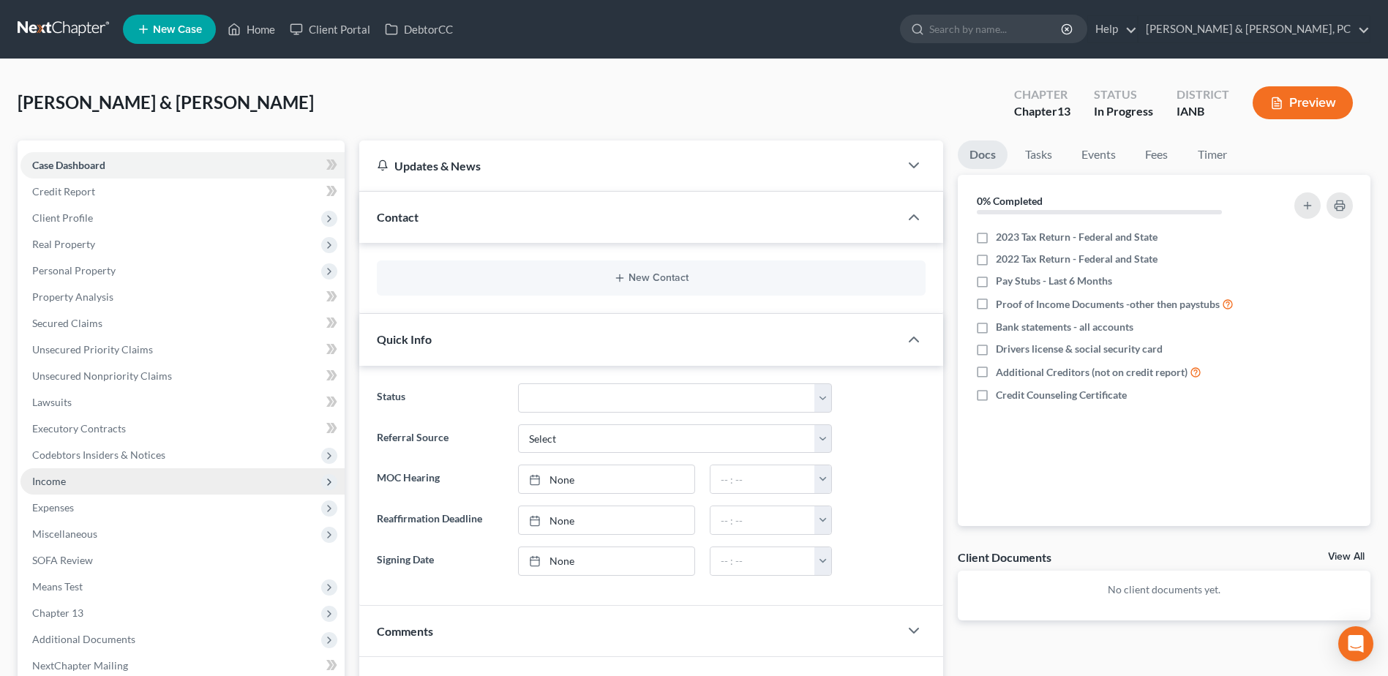
click at [95, 486] on span "Income" at bounding box center [182, 481] width 324 height 26
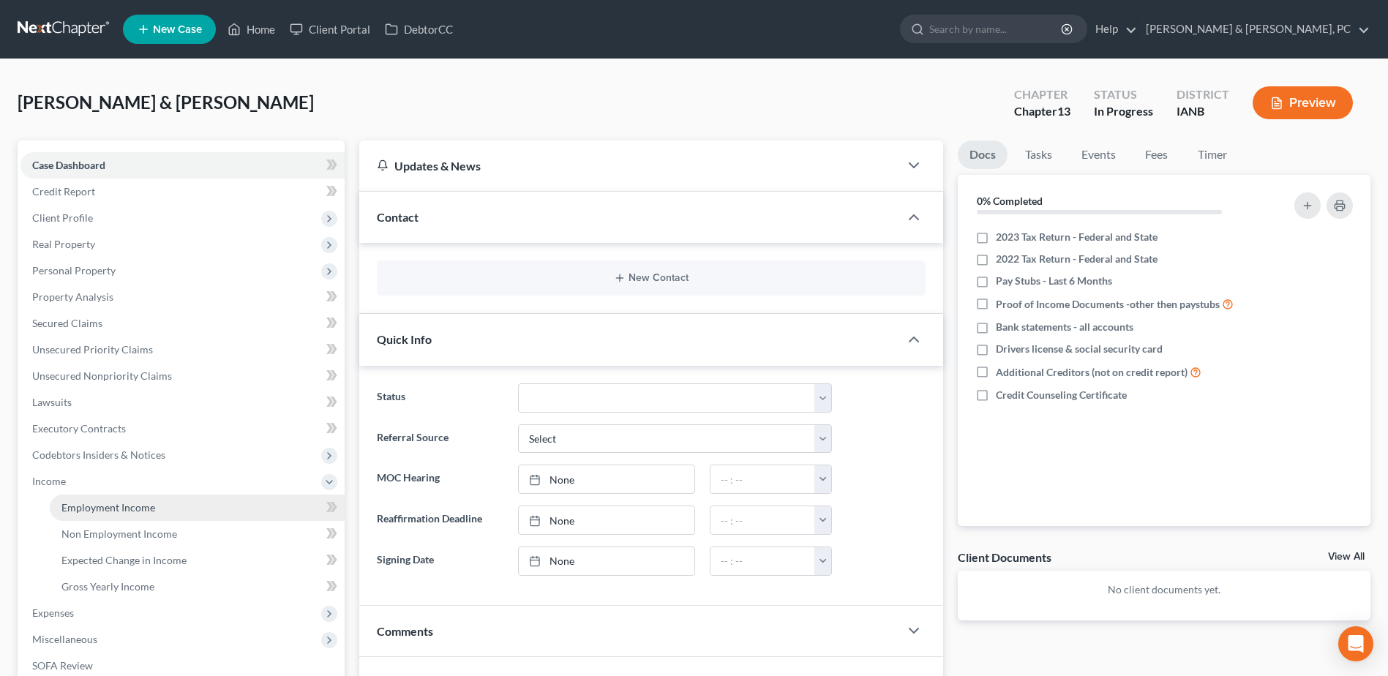
click at [95, 501] on span "Employment Income" at bounding box center [108, 507] width 94 height 12
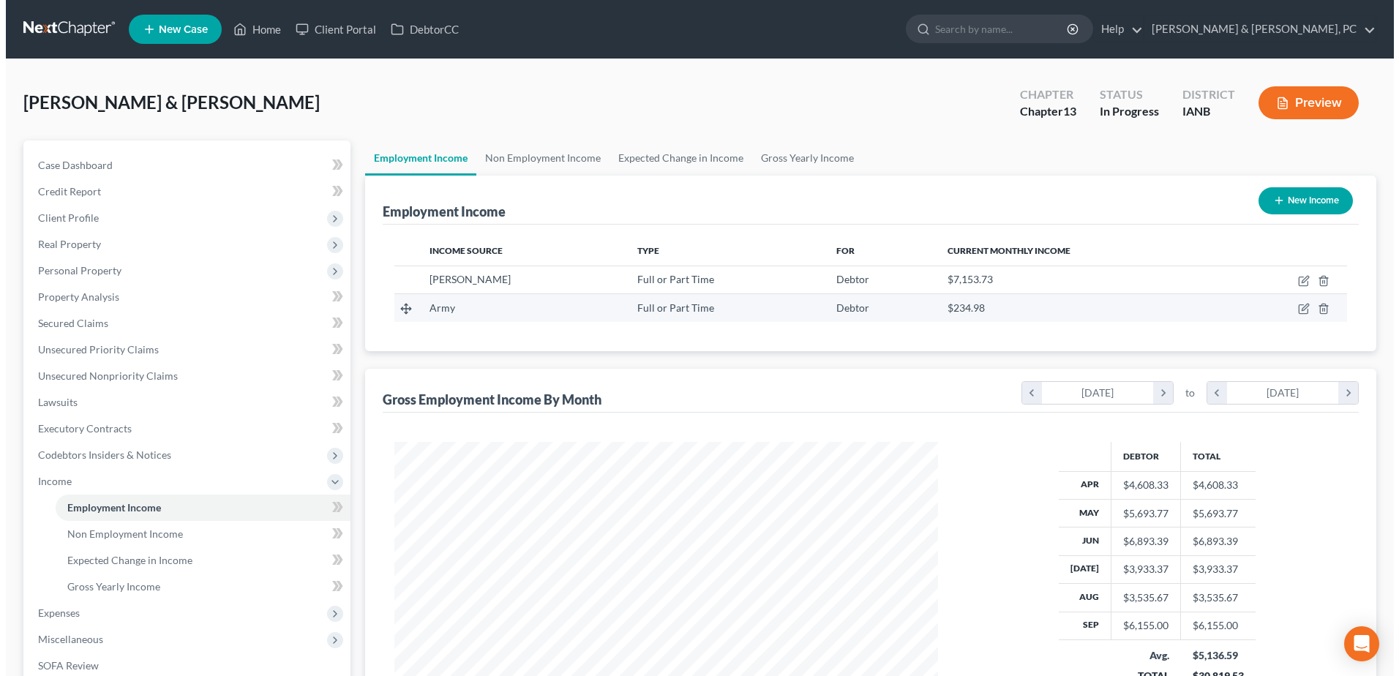
scroll to position [271, 572]
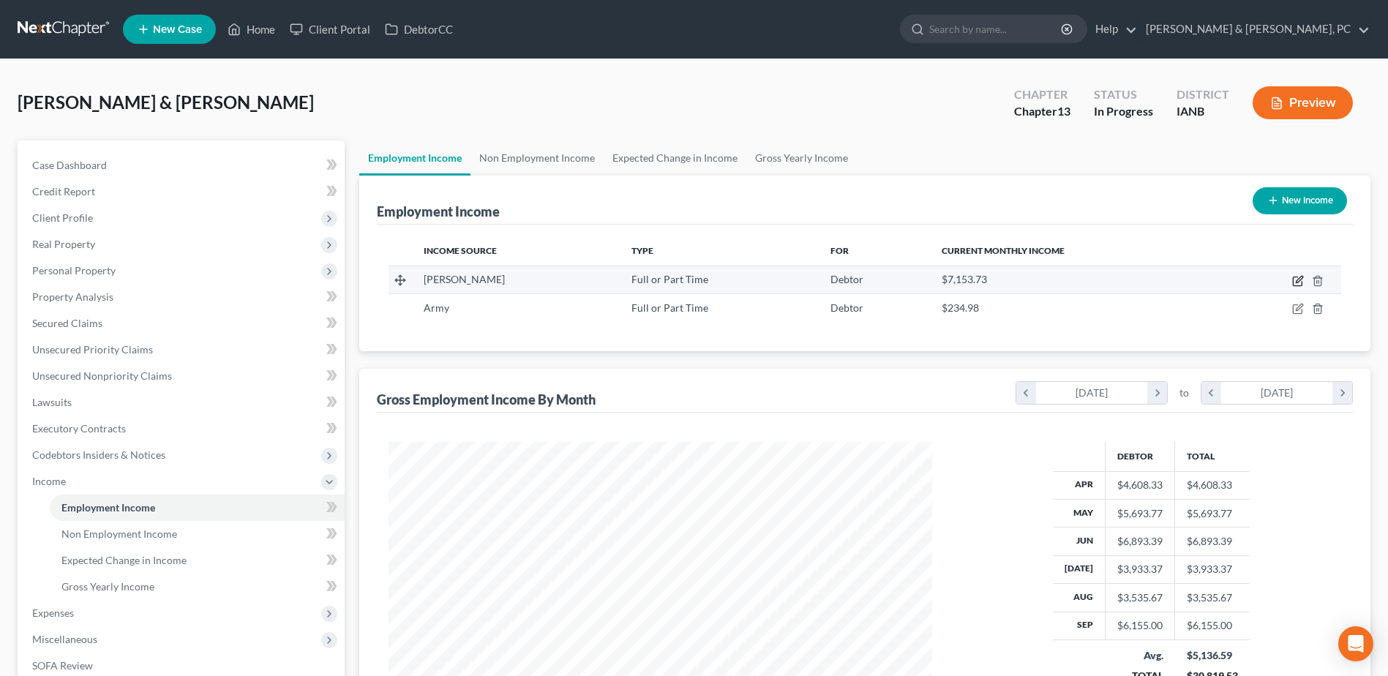
click at [1299, 284] on icon "button" at bounding box center [1298, 281] width 12 height 12
select select "0"
select select "16"
select select "3"
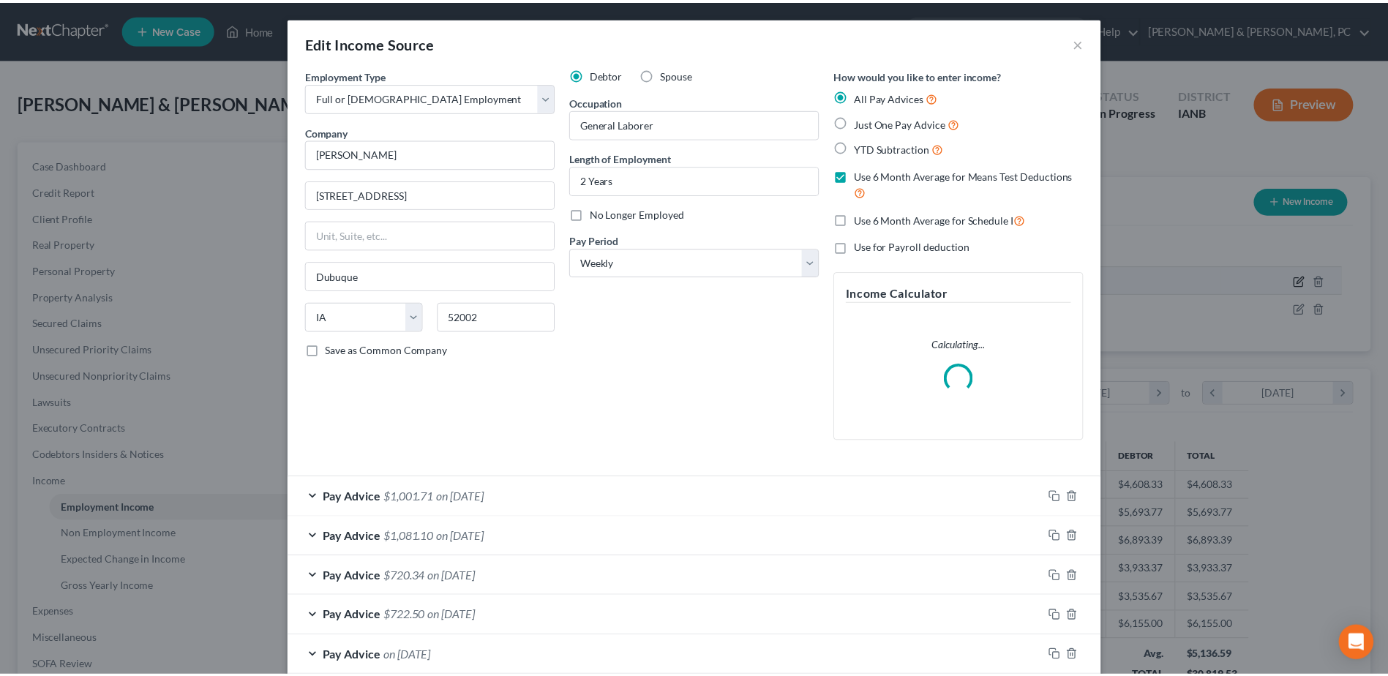
scroll to position [274, 578]
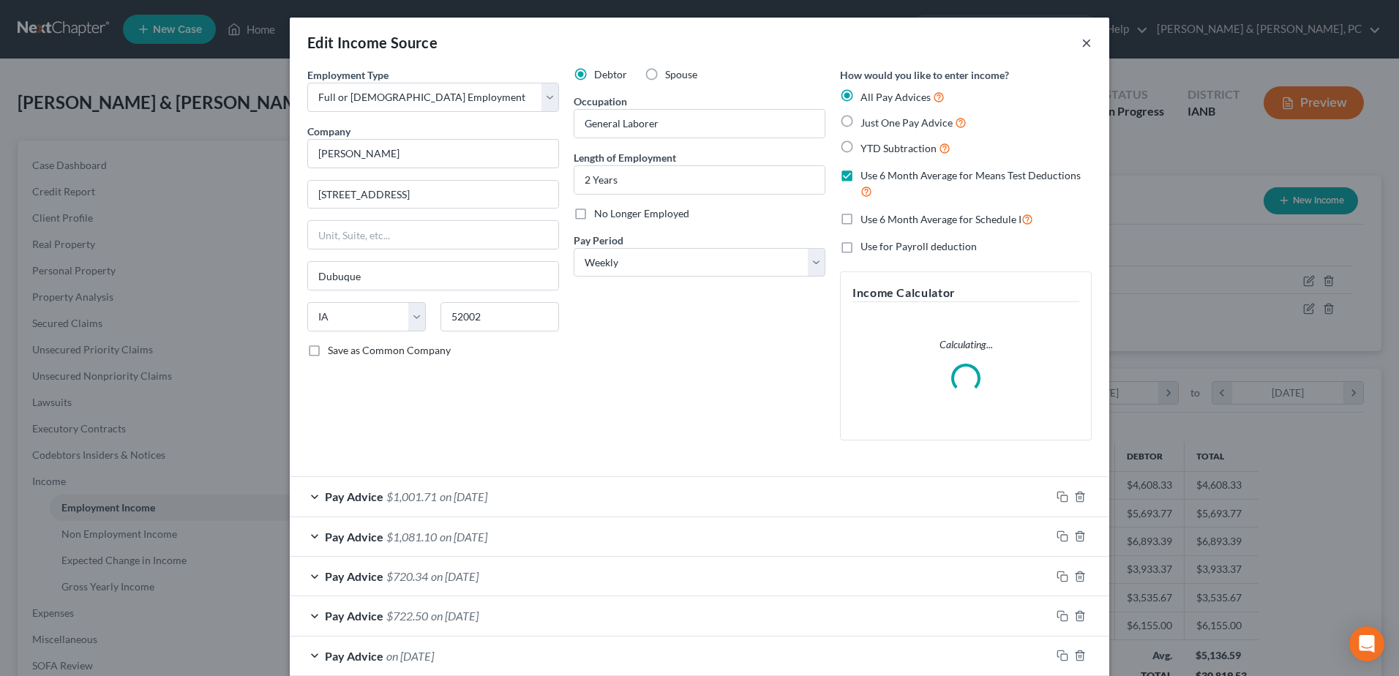
click at [1081, 42] on button "×" at bounding box center [1086, 43] width 10 height 18
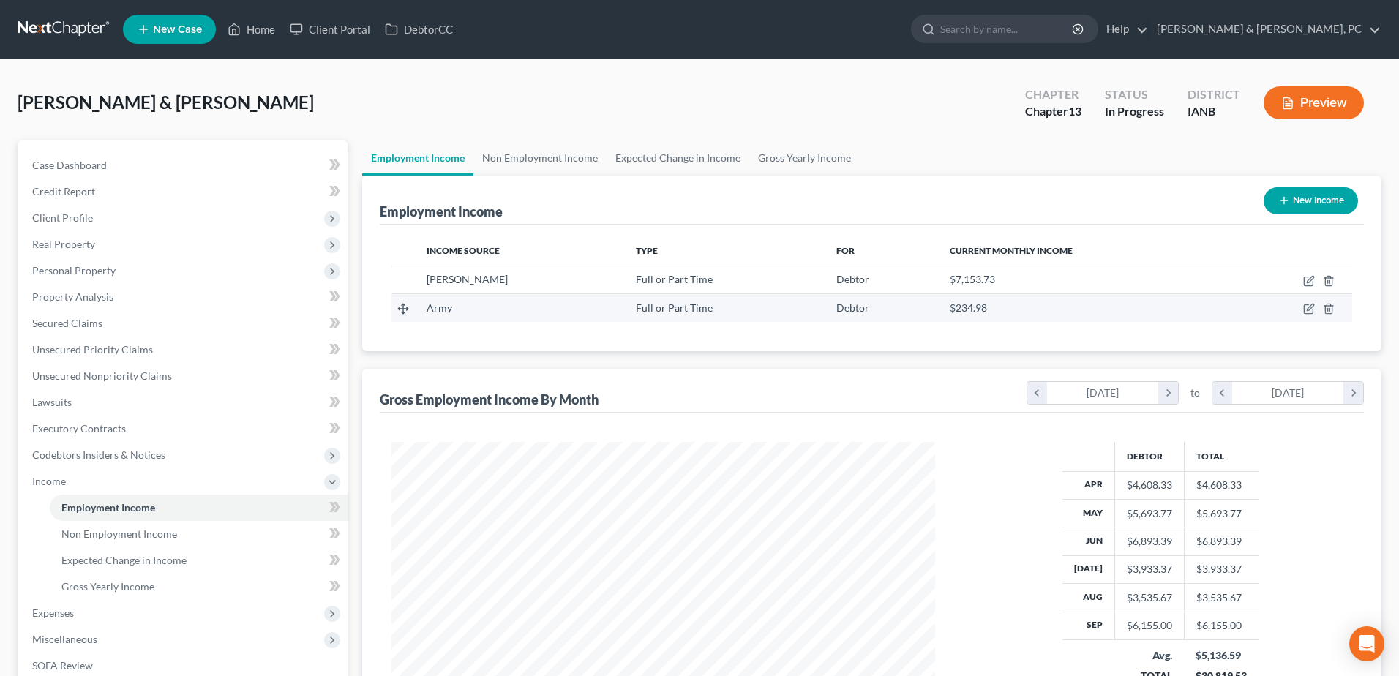
scroll to position [731172, 730871]
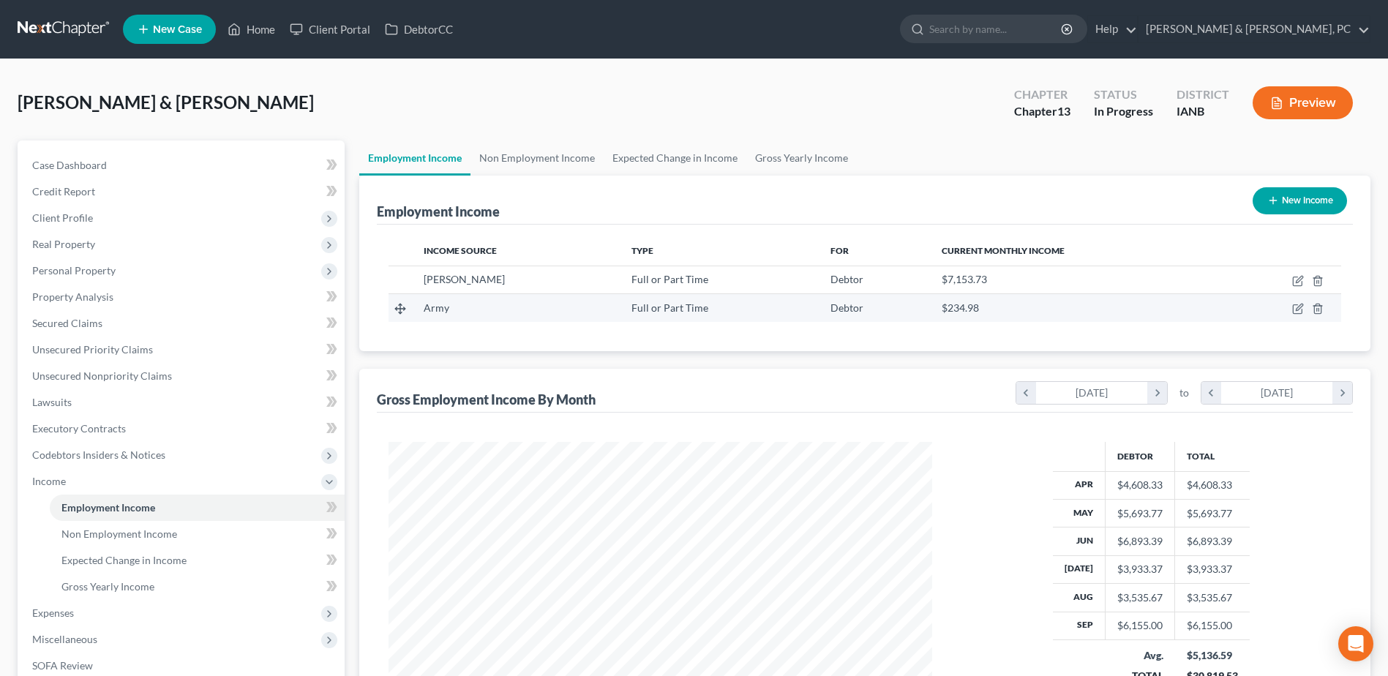
click at [1290, 304] on td at bounding box center [1280, 308] width 121 height 28
click at [1299, 310] on icon "button" at bounding box center [1298, 309] width 12 height 12
select select "0"
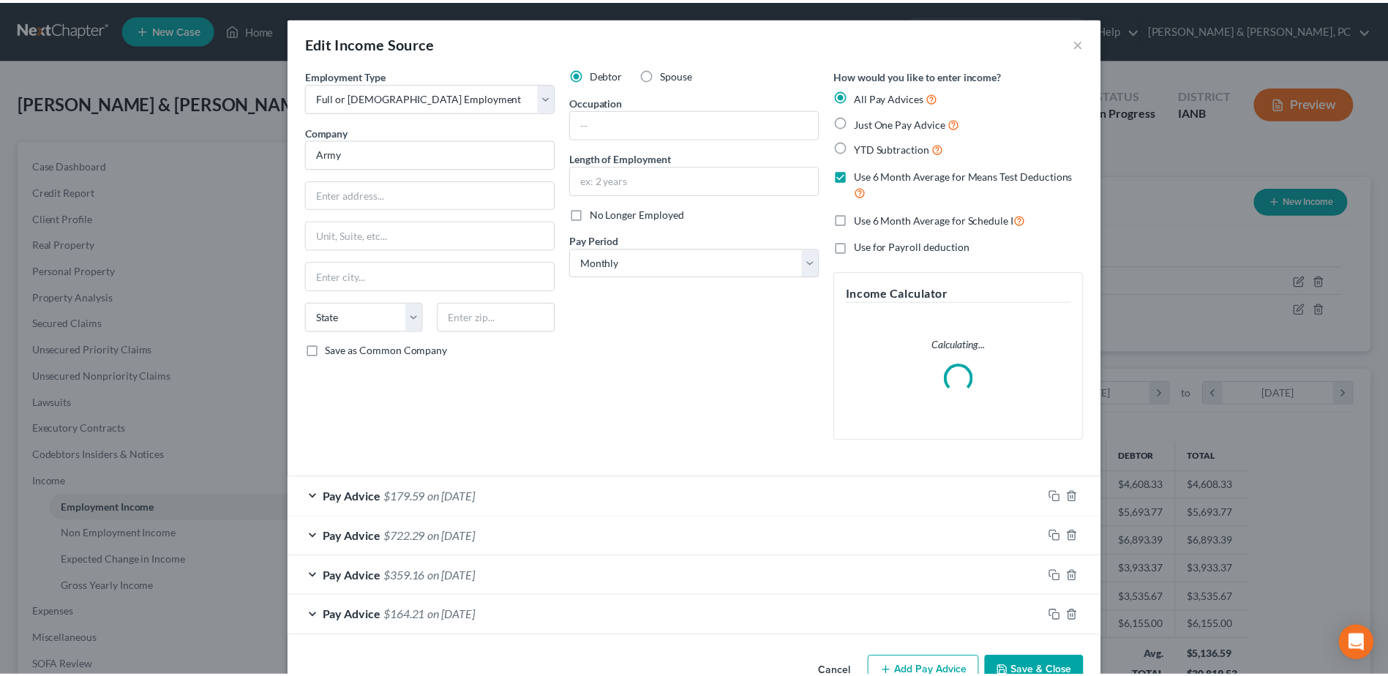
scroll to position [274, 578]
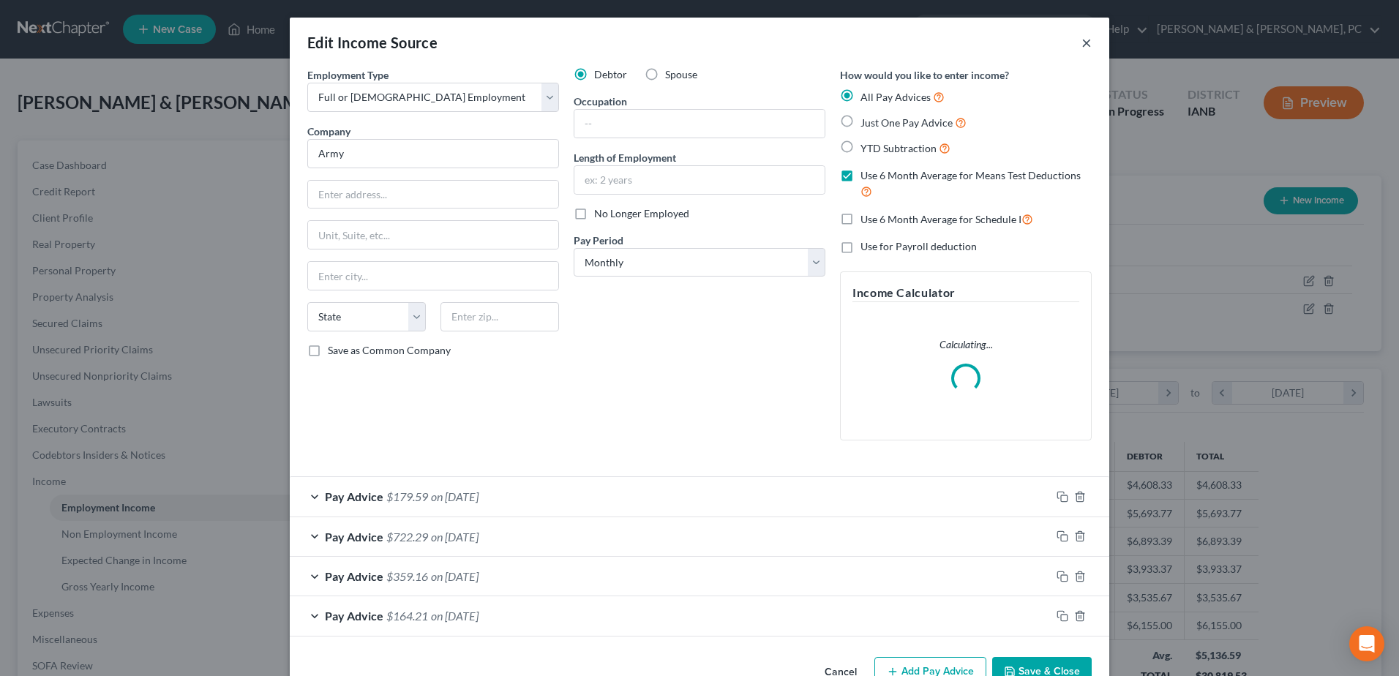
click at [1081, 44] on button "×" at bounding box center [1086, 43] width 10 height 18
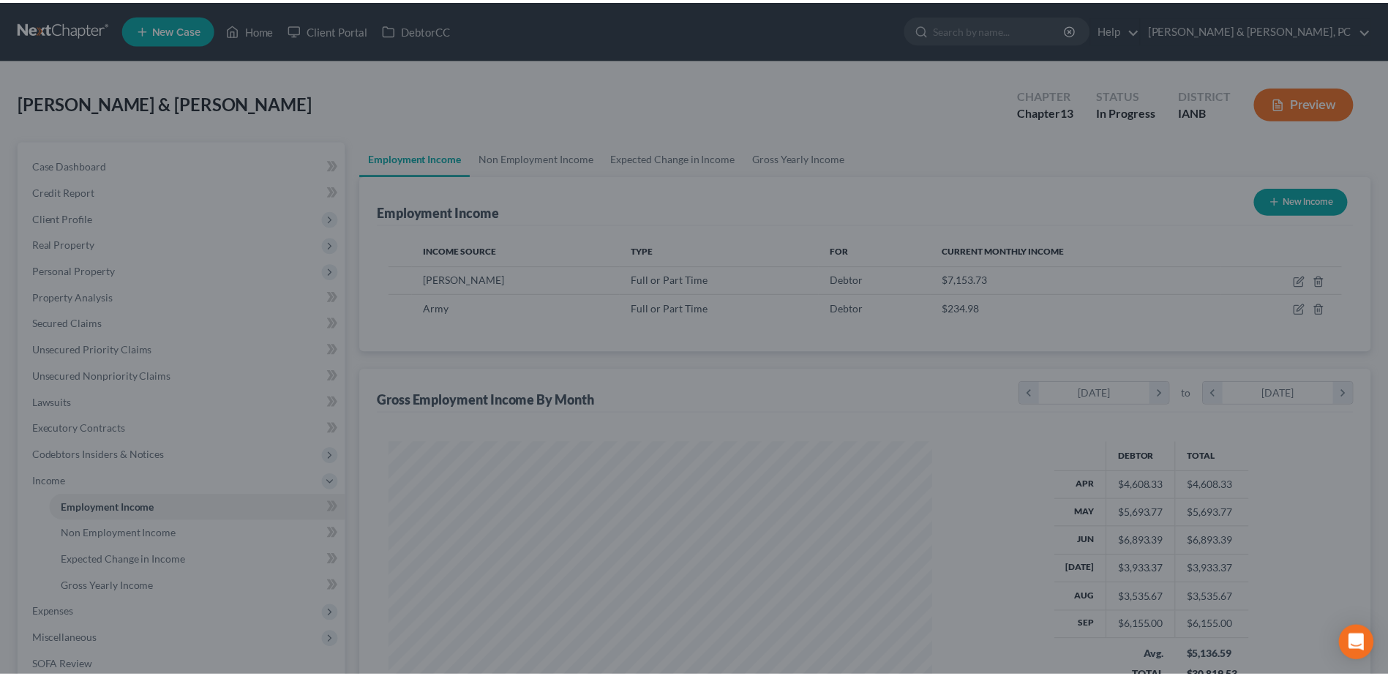
scroll to position [731172, 730871]
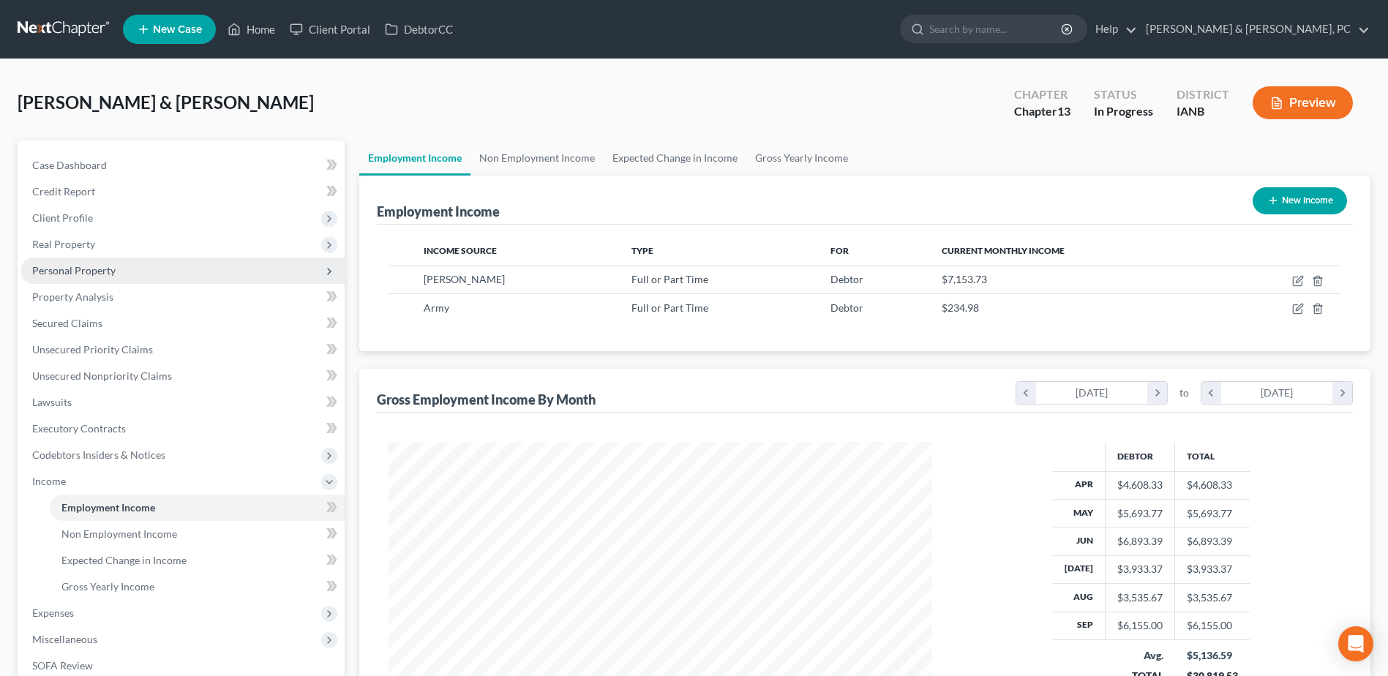
click at [95, 271] on span "Personal Property" at bounding box center [73, 270] width 83 height 12
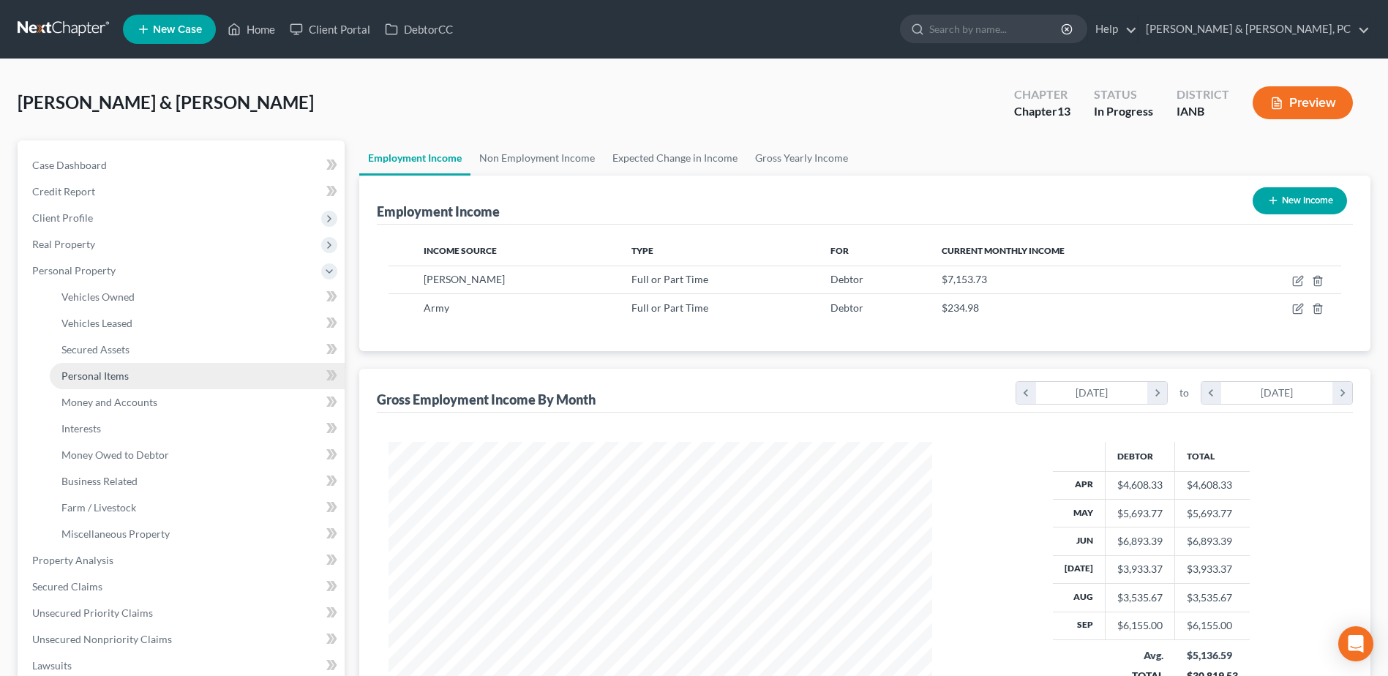
click at [86, 384] on link "Personal Items" at bounding box center [197, 376] width 295 height 26
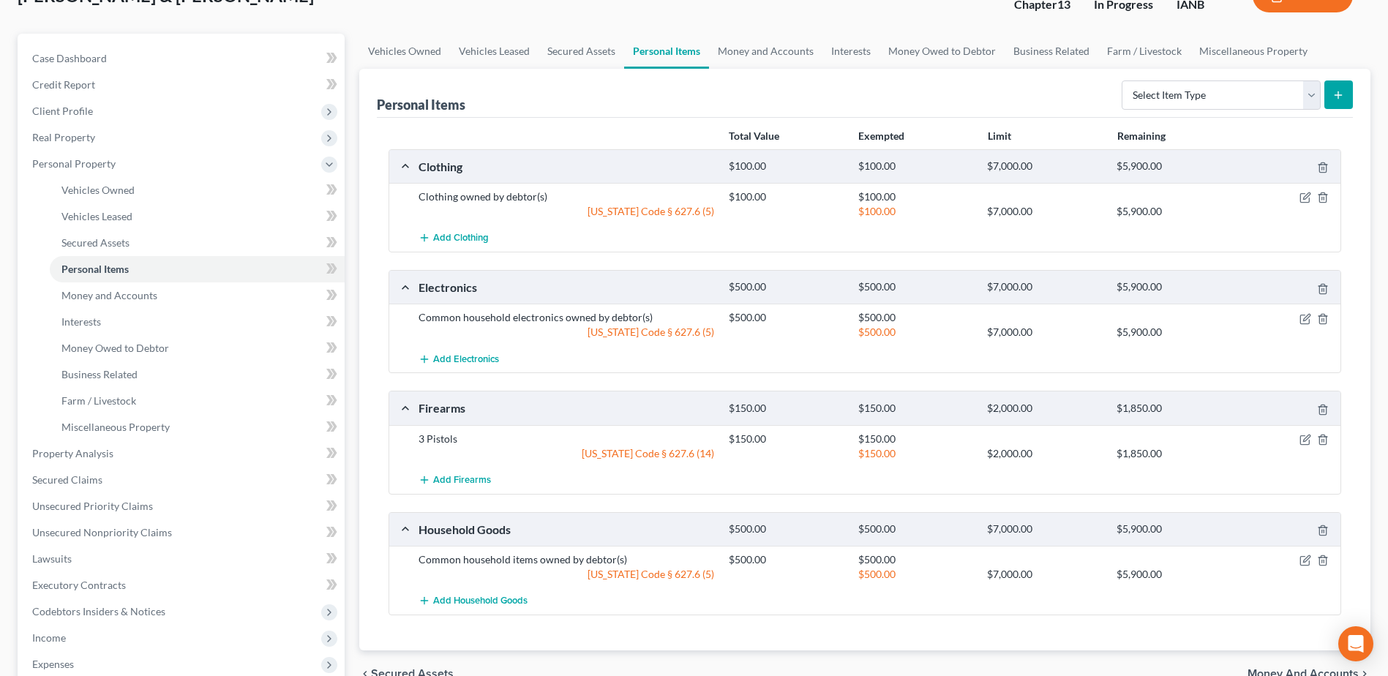
scroll to position [146, 0]
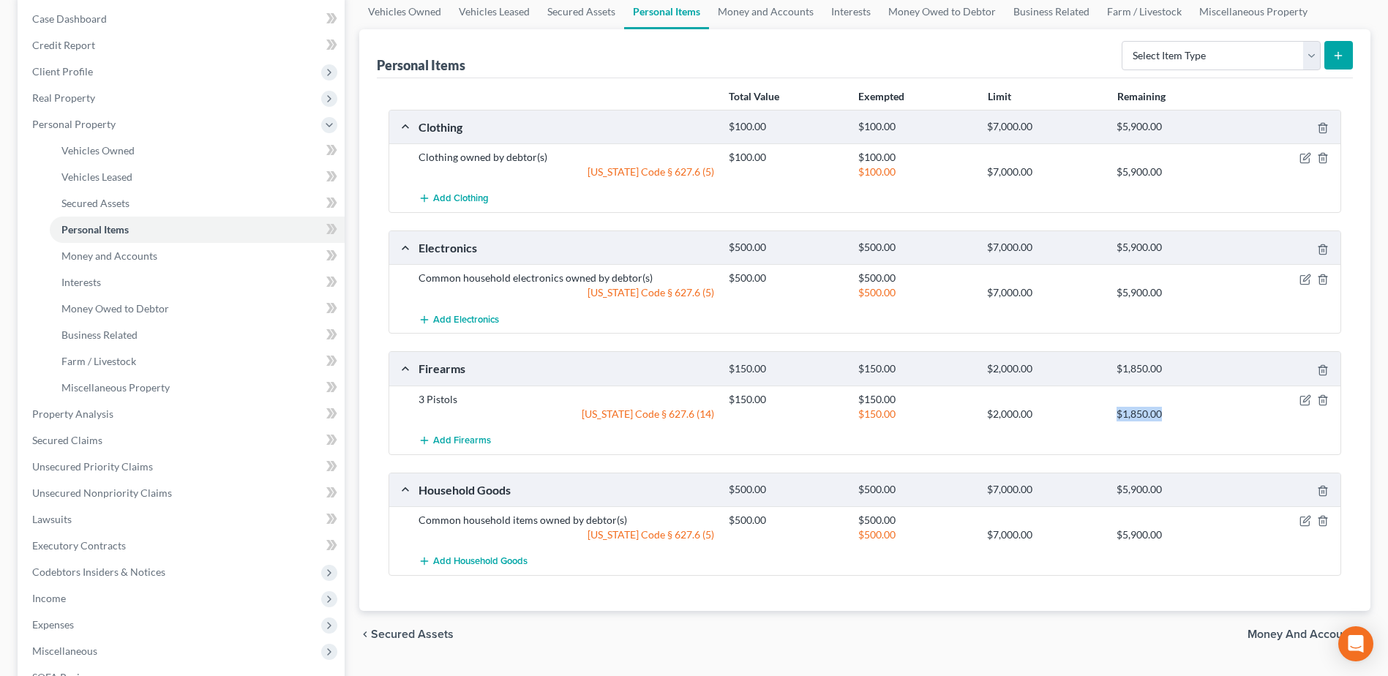
drag, startPoint x: 1170, startPoint y: 414, endPoint x: 1118, endPoint y: 418, distance: 52.1
click at [1118, 418] on div "$1,850.00" at bounding box center [1173, 414] width 129 height 15
drag, startPoint x: 1118, startPoint y: 418, endPoint x: 1132, endPoint y: 412, distance: 15.4
copy div "$1,850.00"
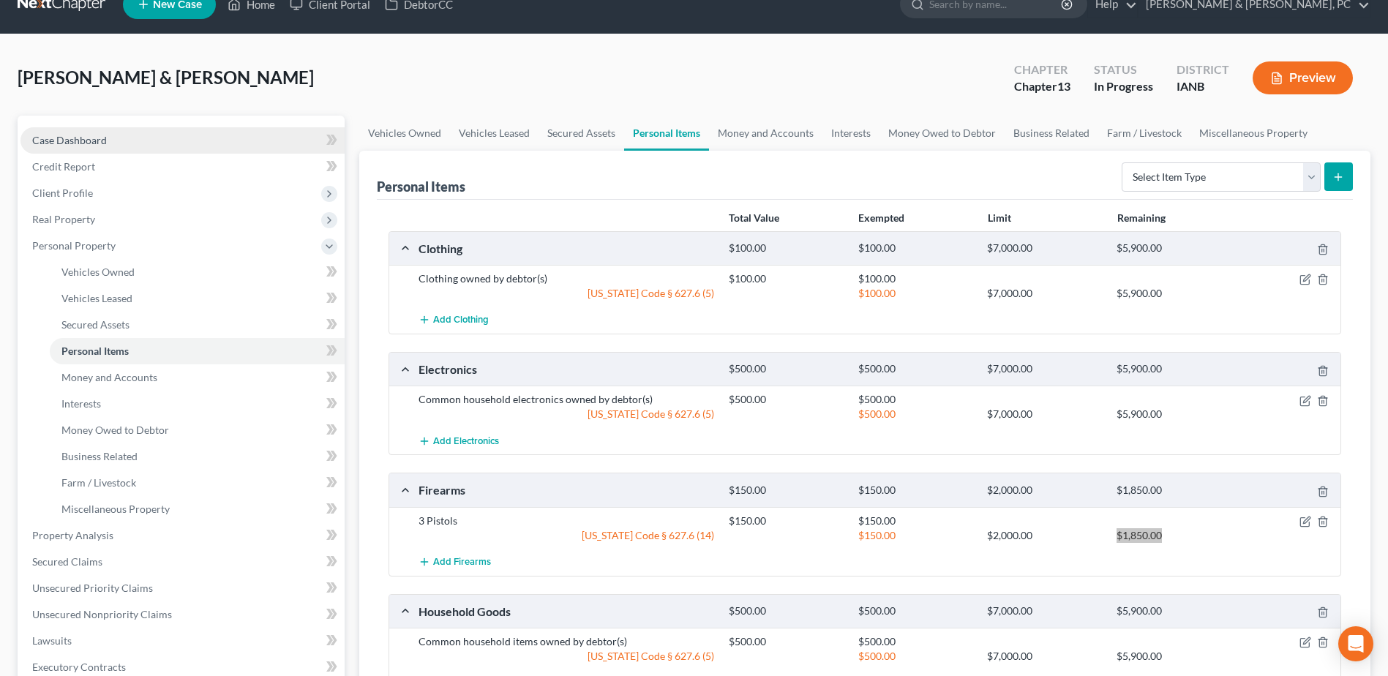
scroll to position [0, 0]
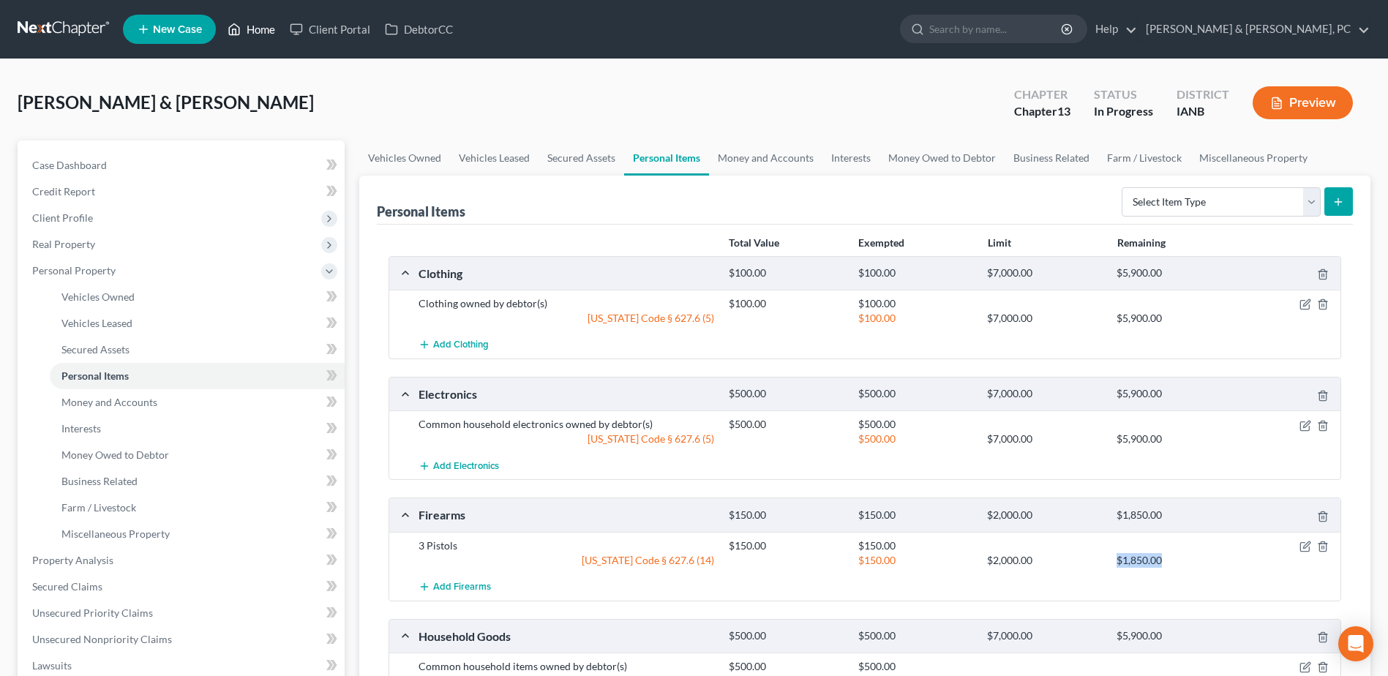
click at [268, 31] on link "Home" at bounding box center [251, 29] width 62 height 26
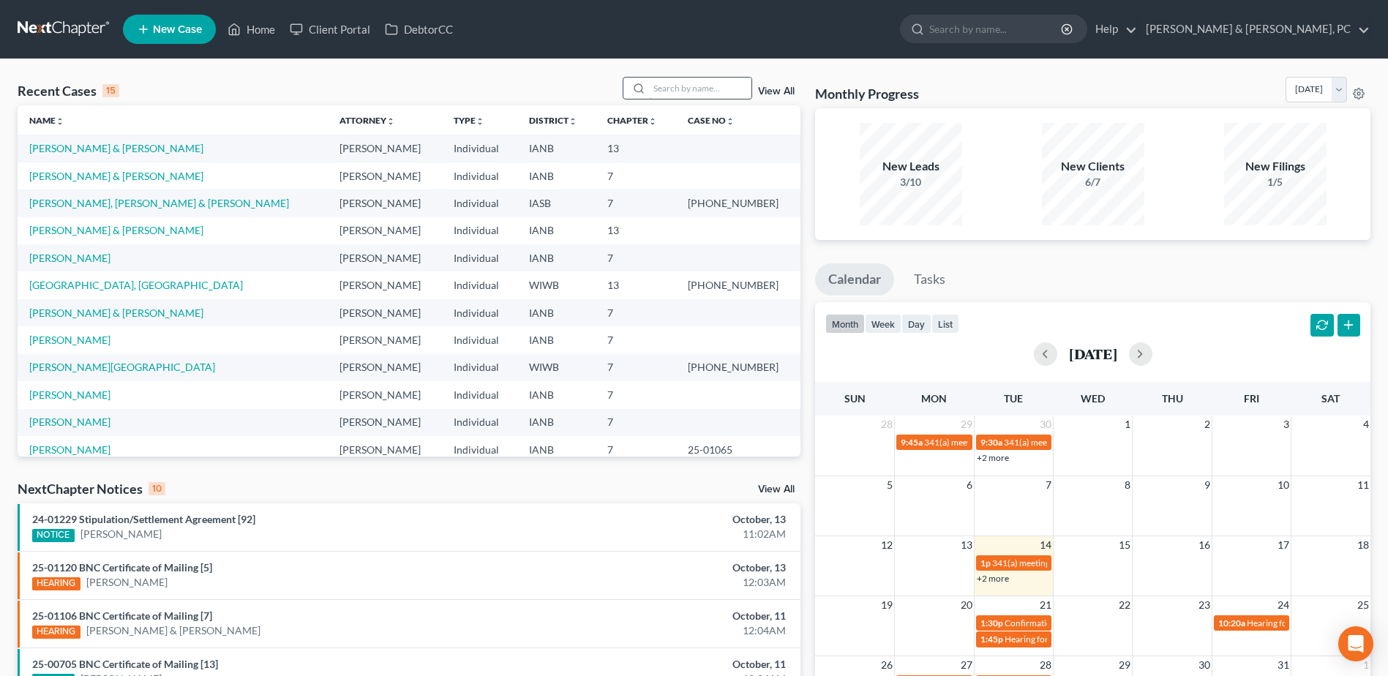
click at [711, 84] on input "search" at bounding box center [700, 88] width 102 height 21
type input "aroon"
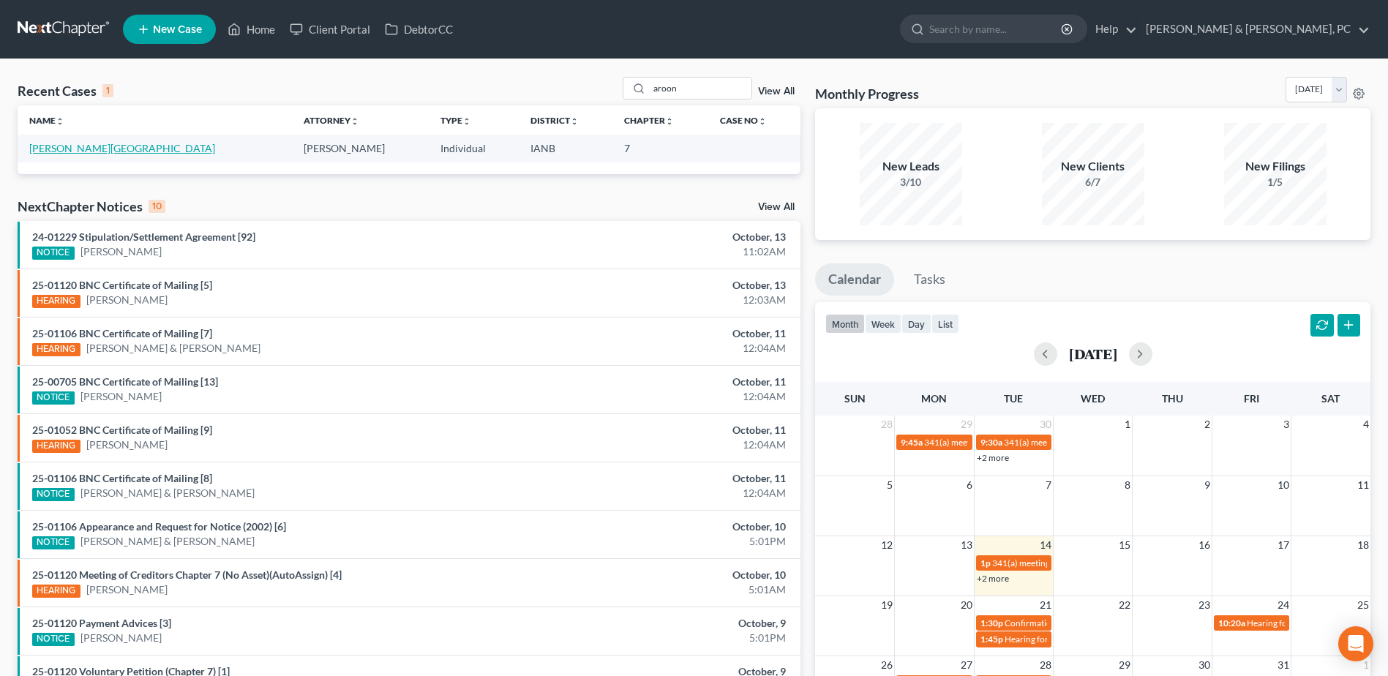
click at [89, 152] on link "Sukpanichnant, Aroon" at bounding box center [122, 148] width 186 height 12
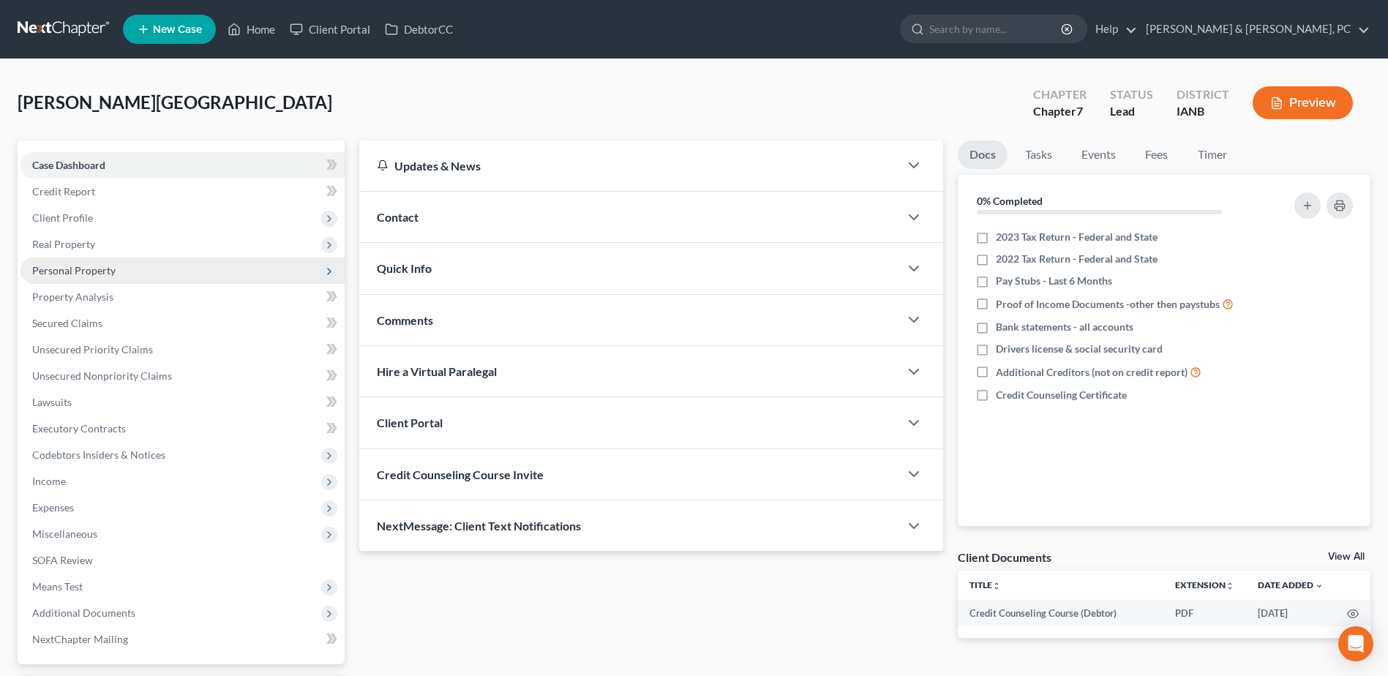
click at [69, 275] on span "Personal Property" at bounding box center [73, 270] width 83 height 12
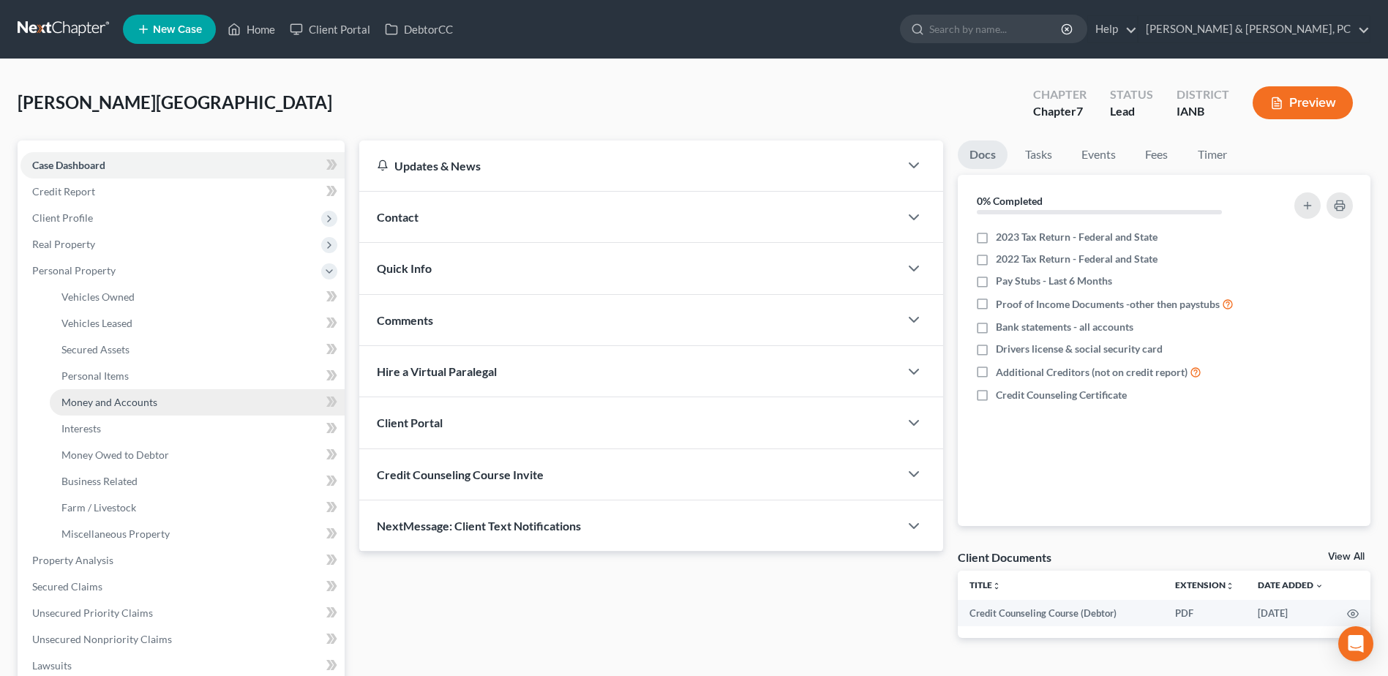
click at [97, 397] on span "Money and Accounts" at bounding box center [109, 402] width 96 height 12
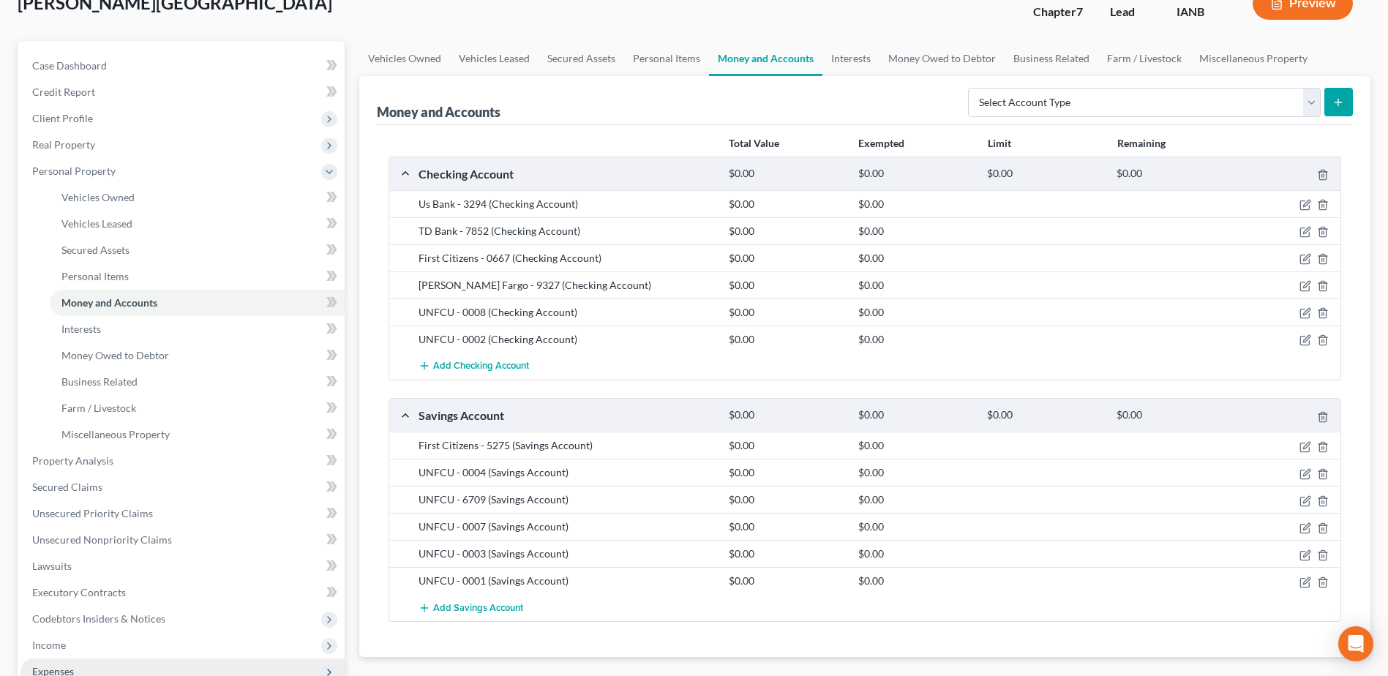
scroll to position [146, 0]
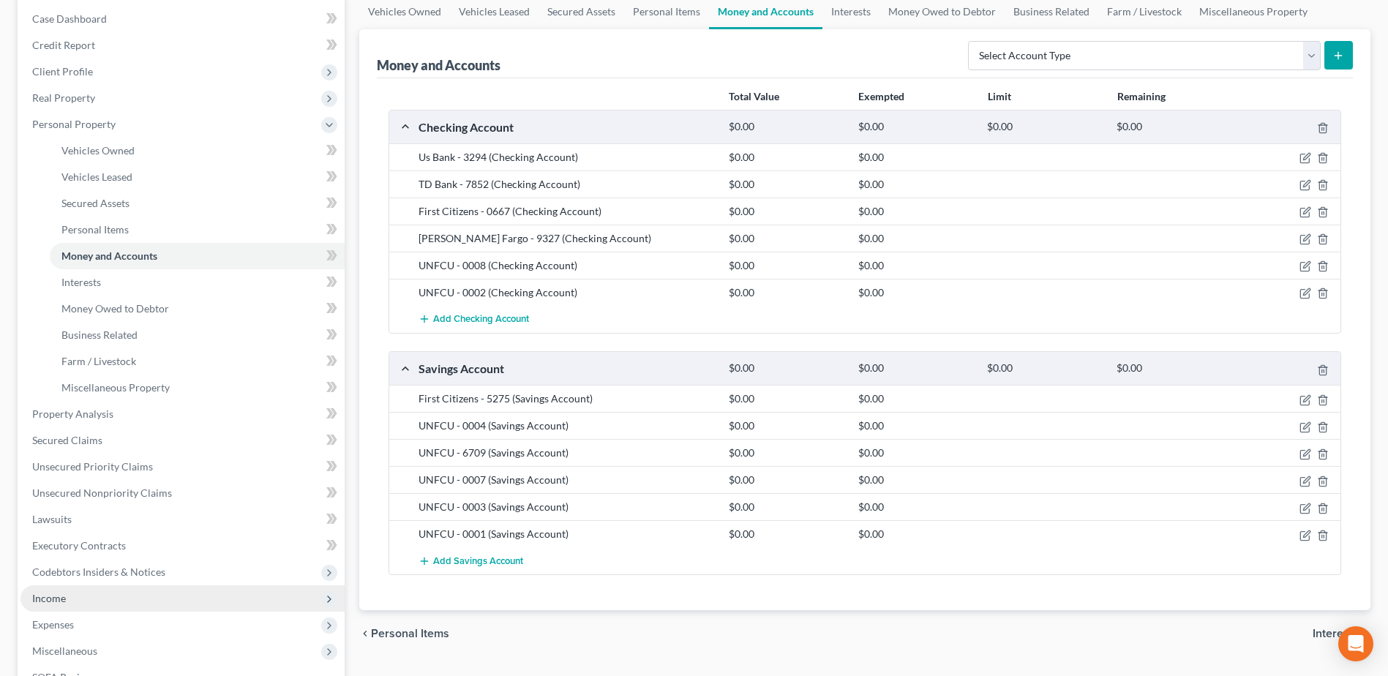
click at [81, 603] on span "Income" at bounding box center [182, 598] width 324 height 26
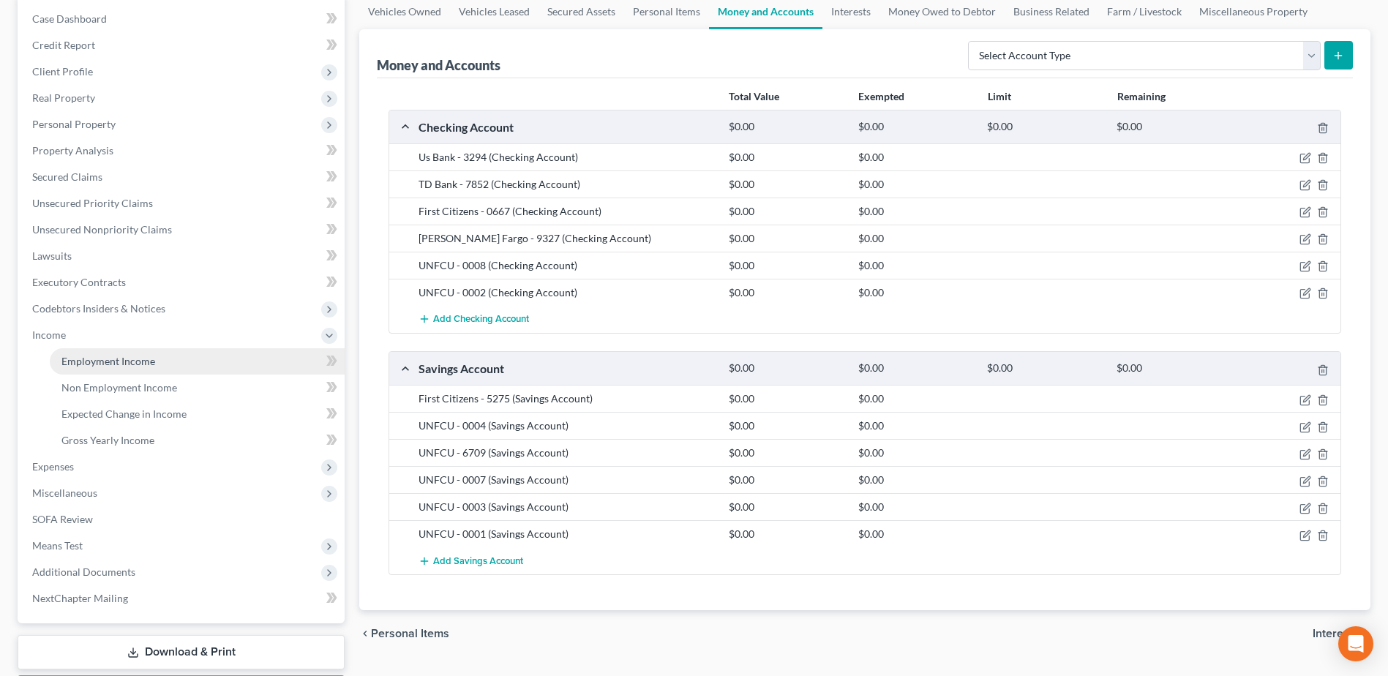
click at [100, 369] on link "Employment Income" at bounding box center [197, 361] width 295 height 26
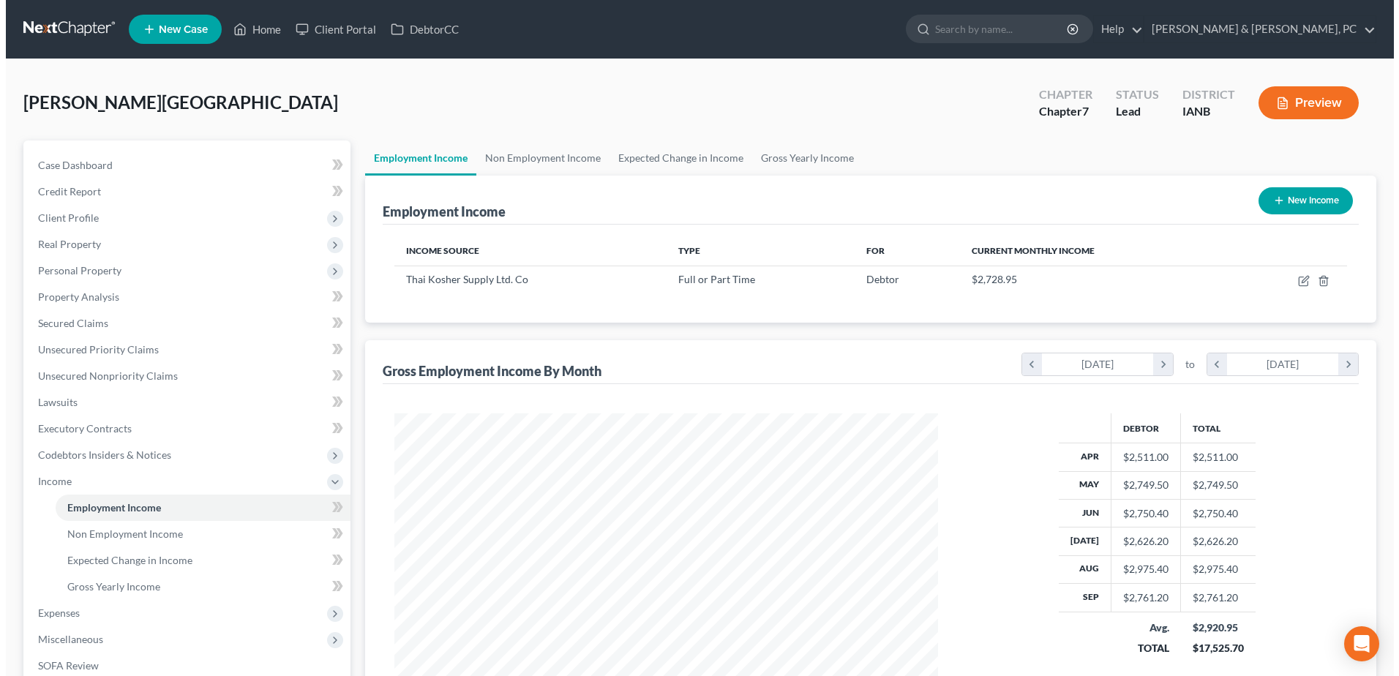
scroll to position [271, 572]
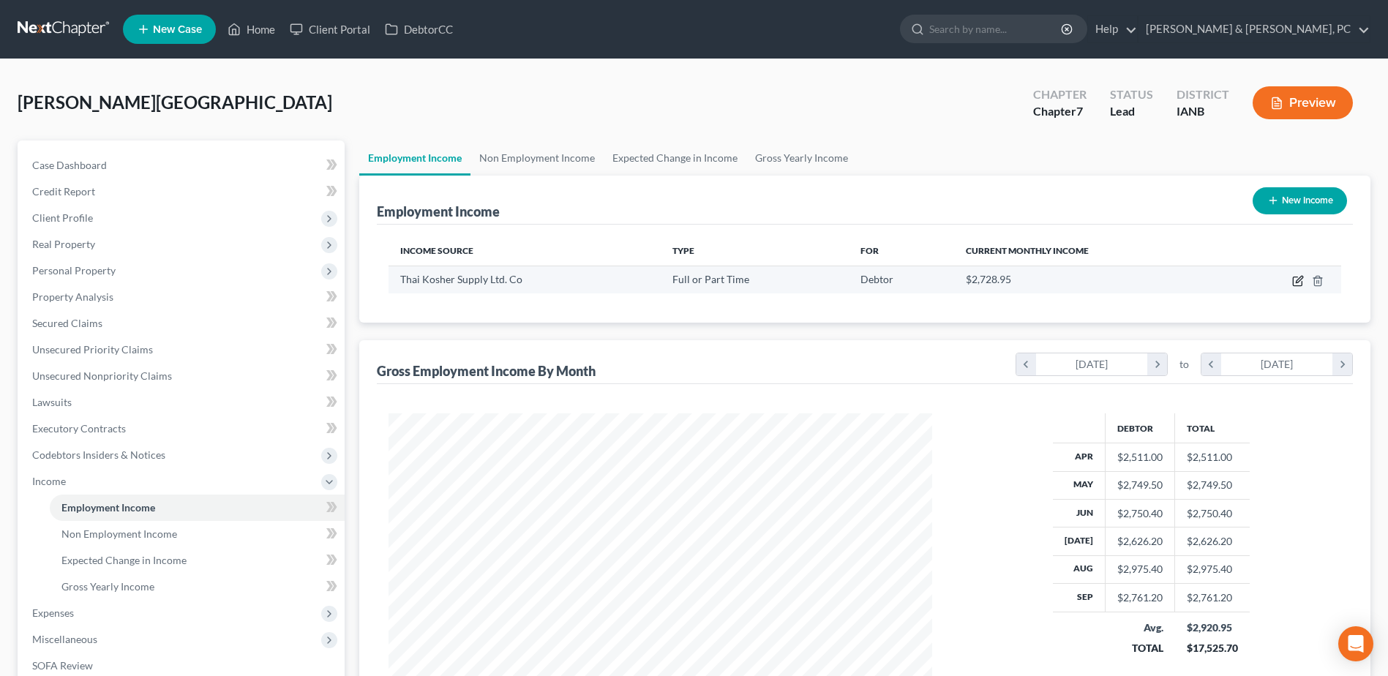
click at [1293, 284] on icon "button" at bounding box center [1296, 281] width 9 height 9
select select "0"
select select "16"
select select "1"
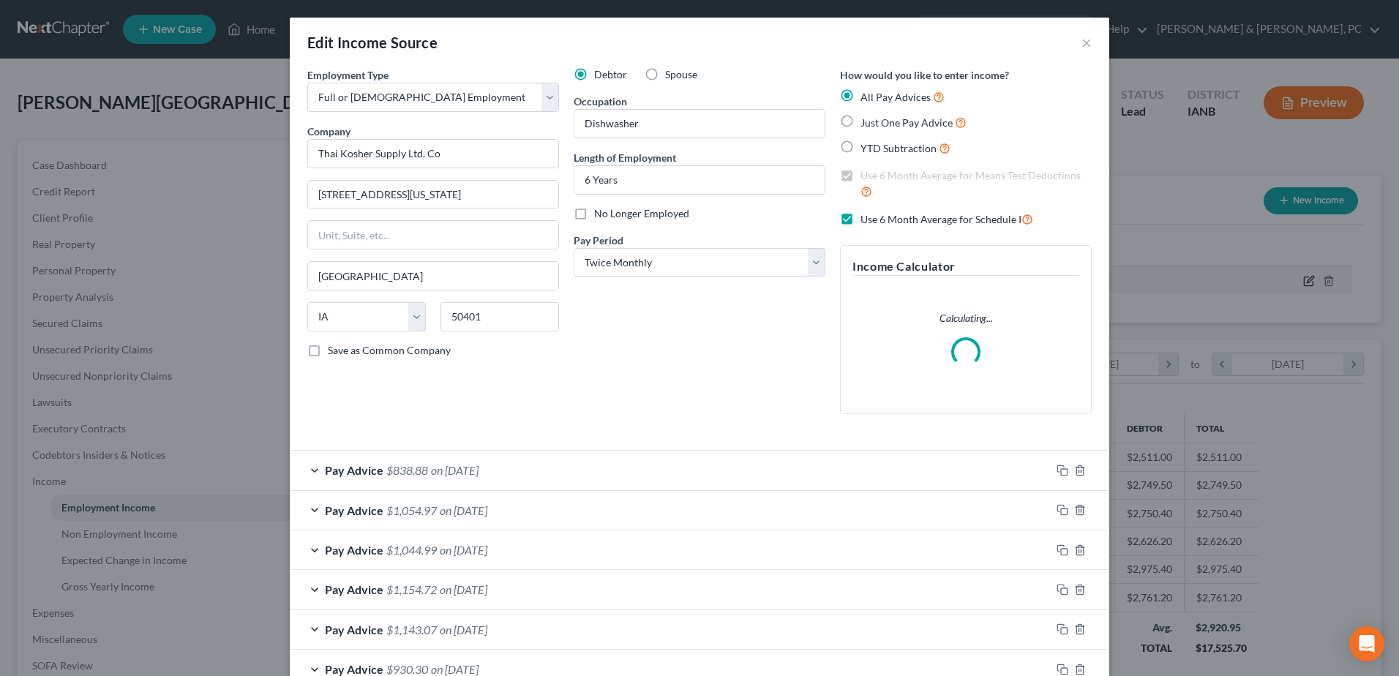
scroll to position [274, 578]
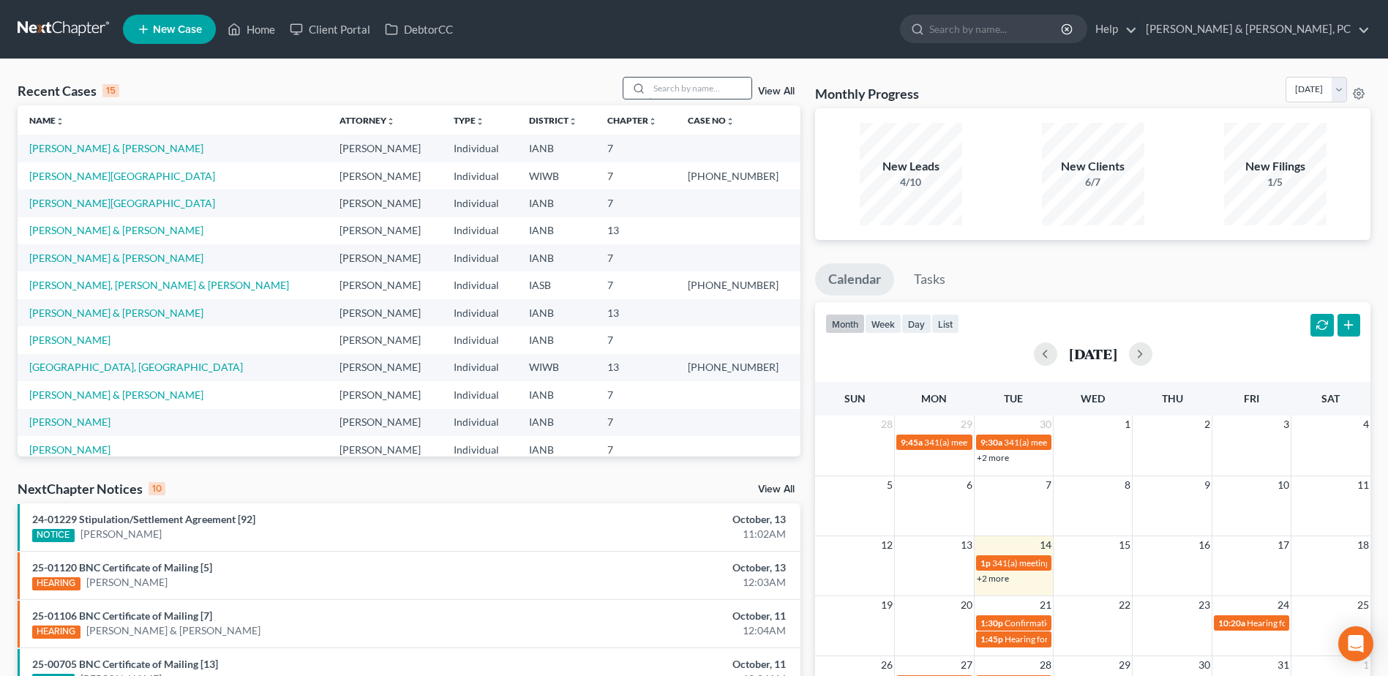
click at [695, 81] on input "search" at bounding box center [700, 88] width 102 height 21
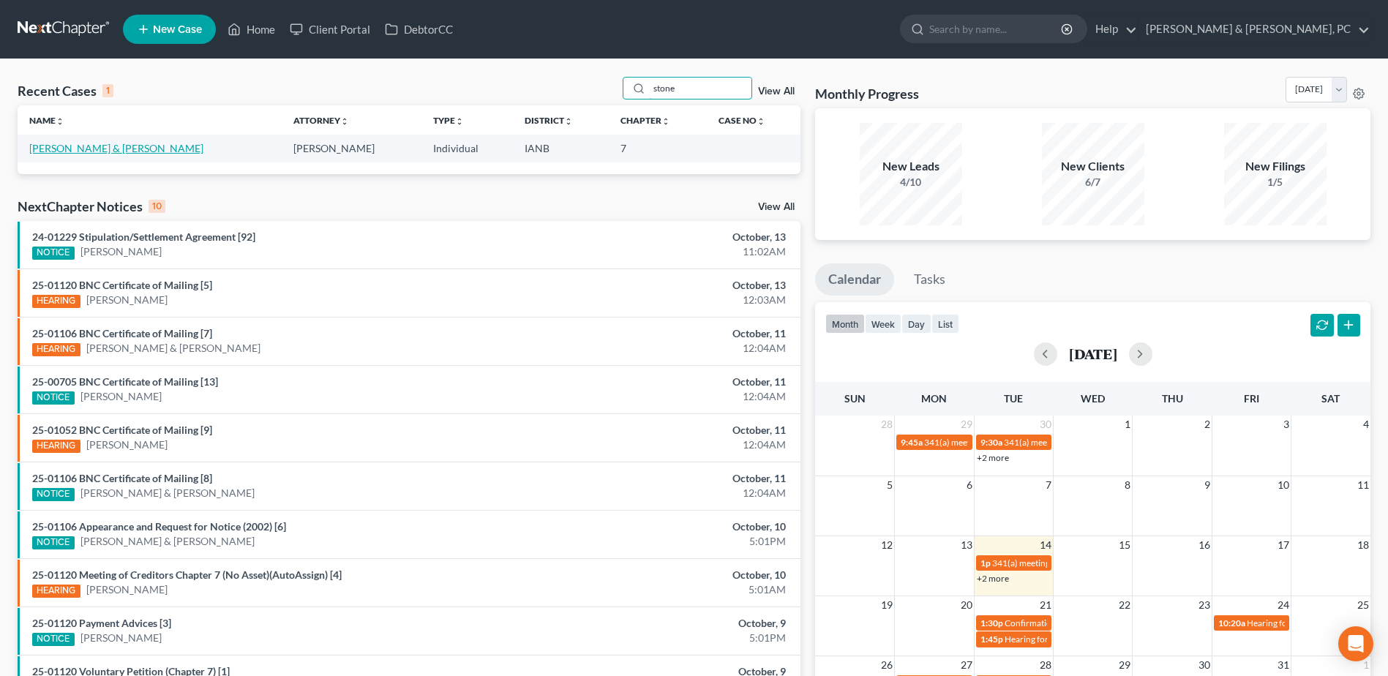
type input "stone"
click at [83, 153] on link "[PERSON_NAME] & [PERSON_NAME]" at bounding box center [116, 148] width 174 height 12
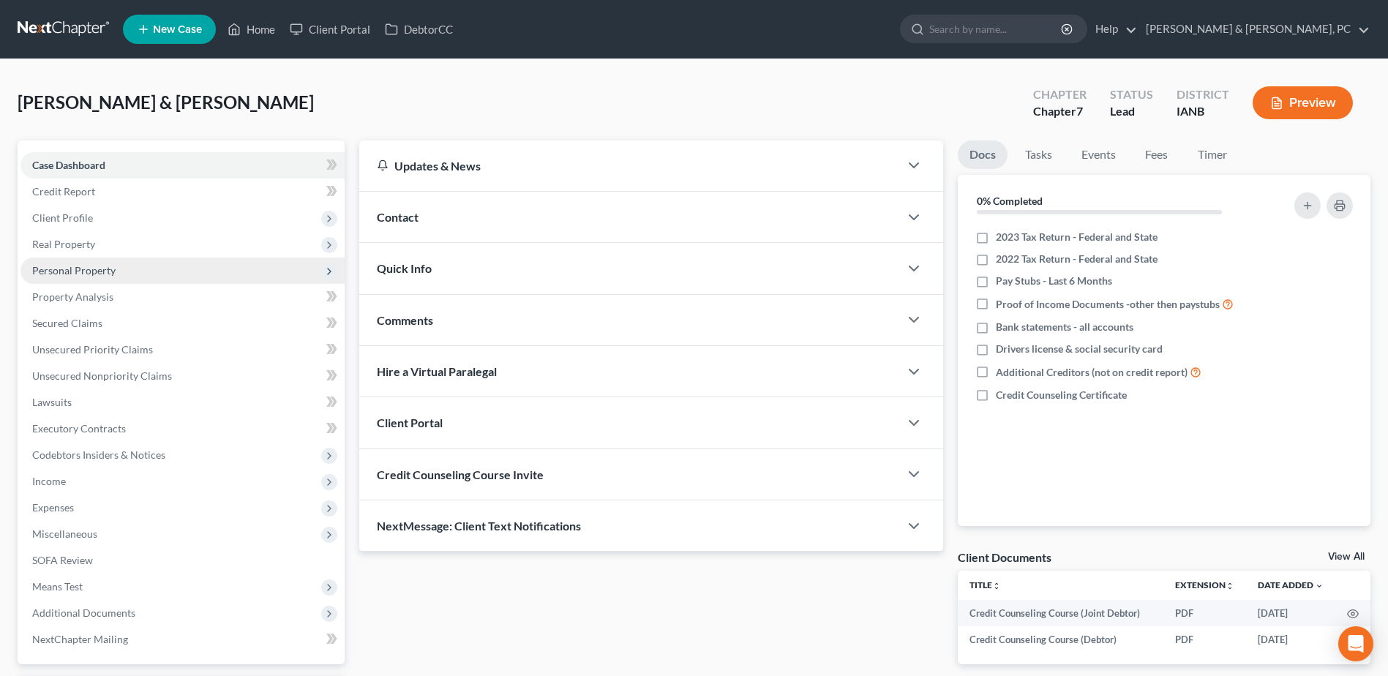
click at [117, 258] on span "Personal Property" at bounding box center [182, 270] width 324 height 26
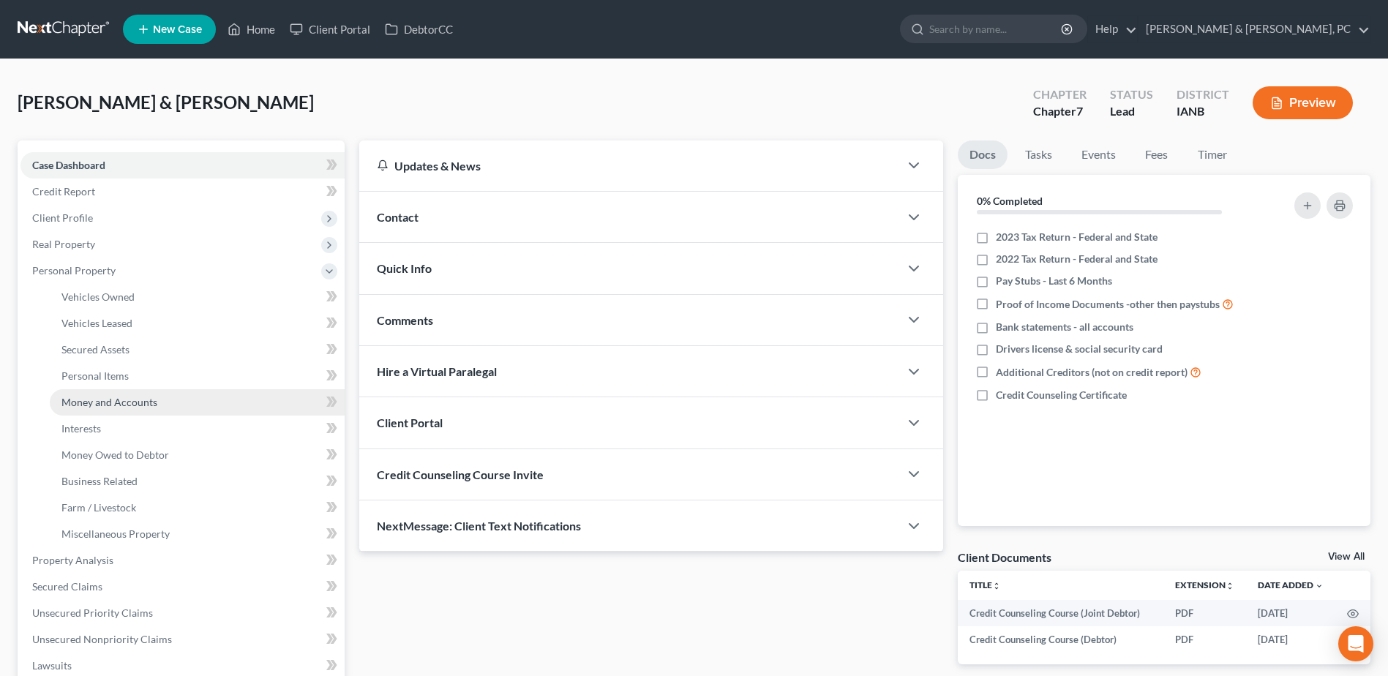
click at [110, 405] on span "Money and Accounts" at bounding box center [109, 402] width 96 height 12
